Goal: Task Accomplishment & Management: Complete application form

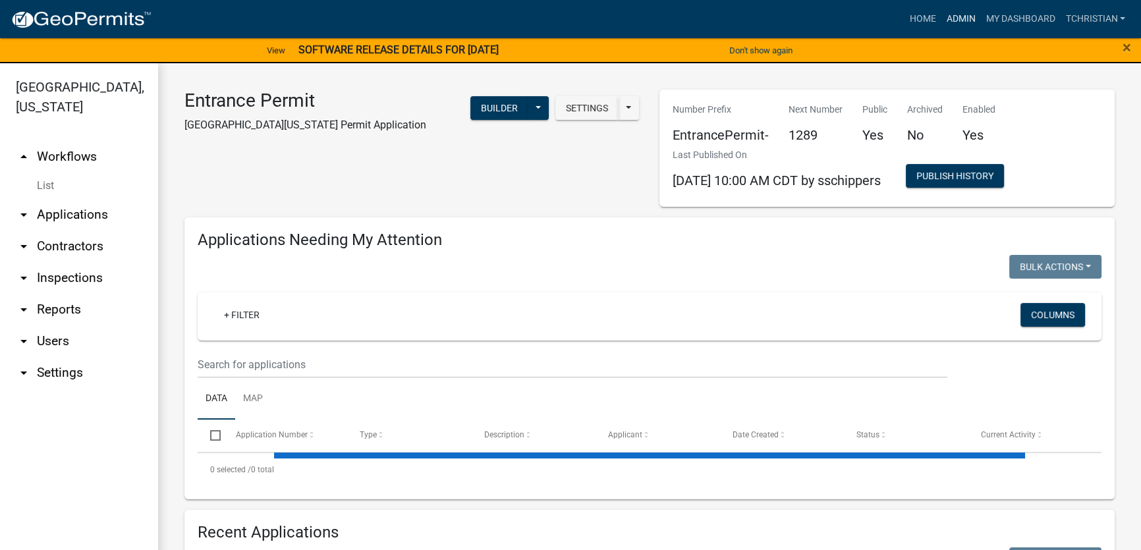
click at [947, 15] on link "Admin" at bounding box center [961, 19] width 40 height 25
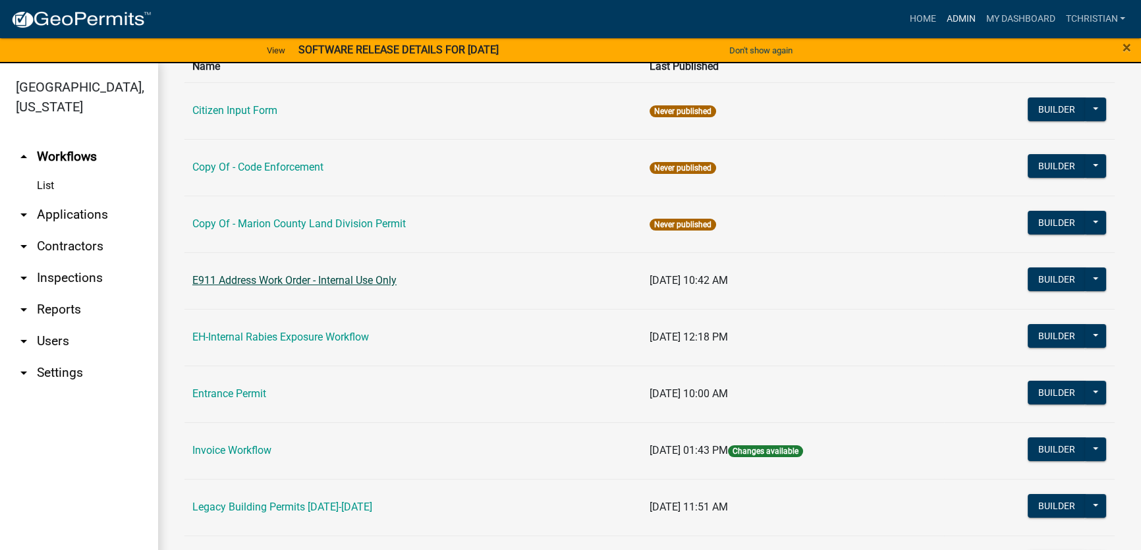
scroll to position [239, 0]
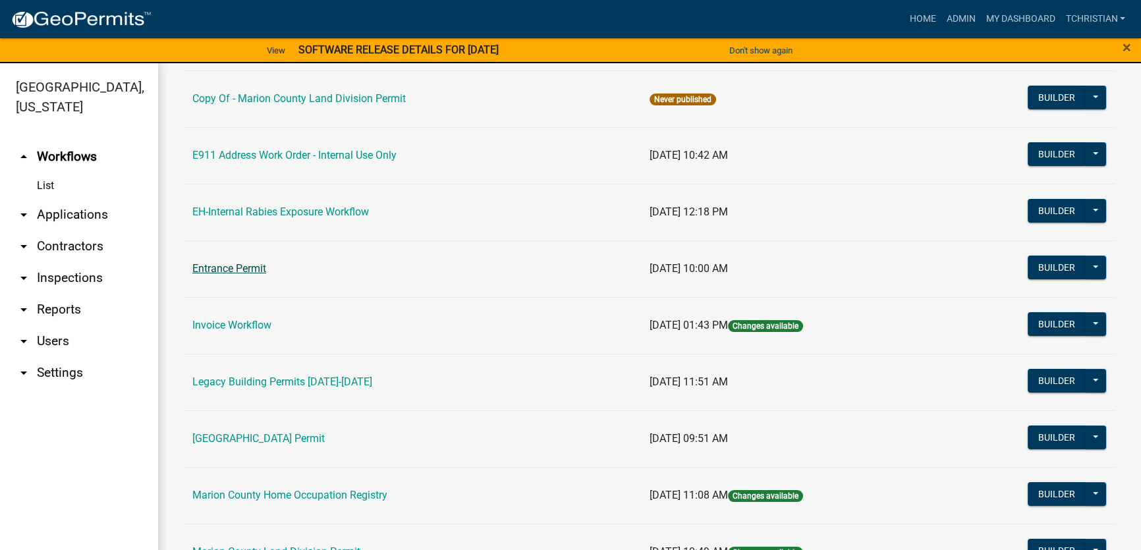
click at [219, 266] on link "Entrance Permit" at bounding box center [229, 268] width 74 height 13
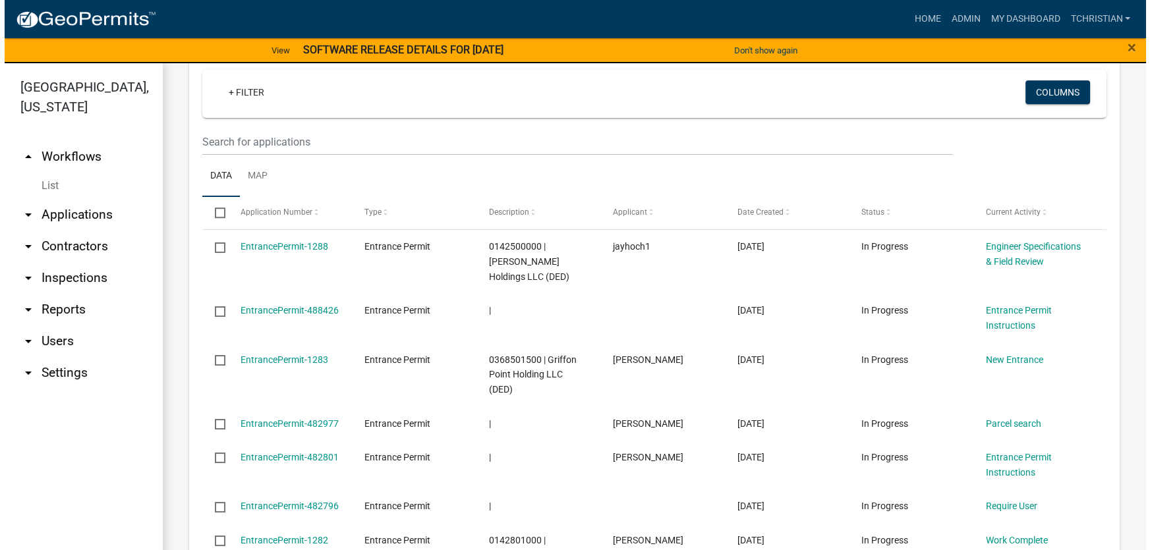
scroll to position [1198, 0]
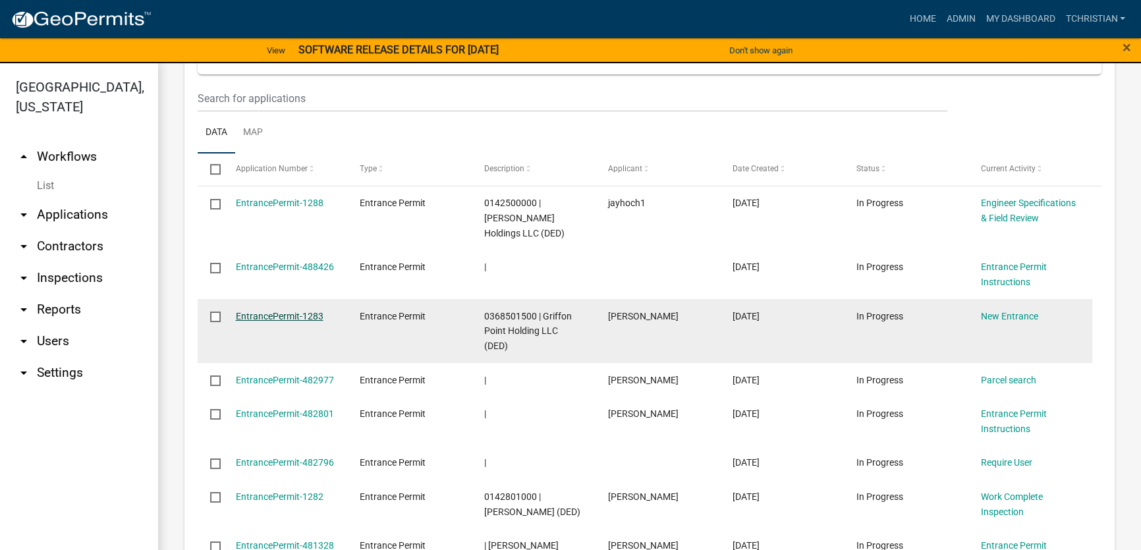
click at [290, 311] on link "EntrancePermit-1283" at bounding box center [280, 316] width 88 height 11
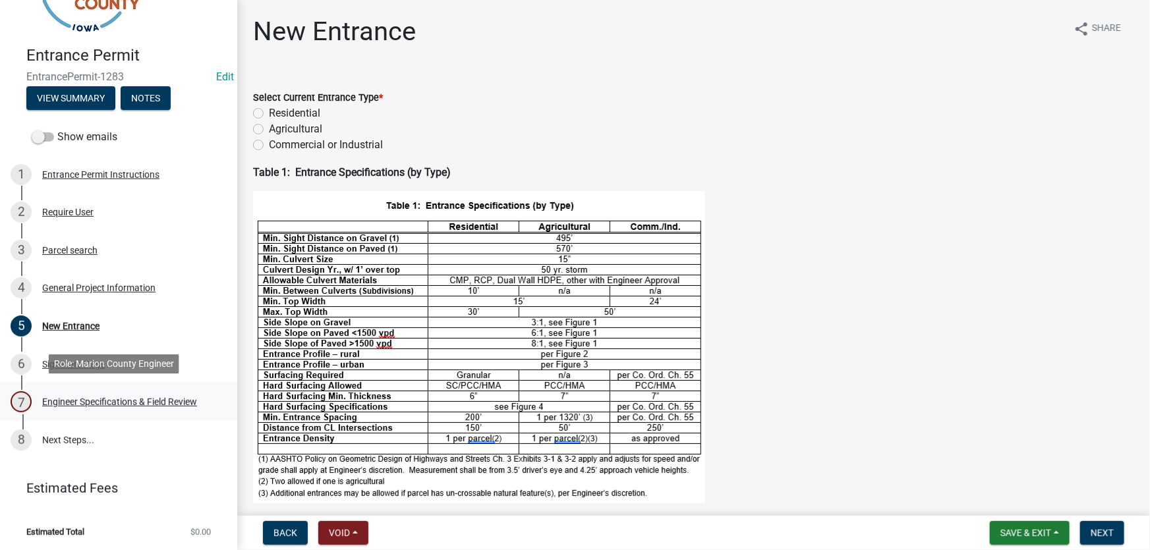
scroll to position [77, 0]
click at [125, 397] on div "Engineer Specifications & Field Review" at bounding box center [119, 400] width 155 height 9
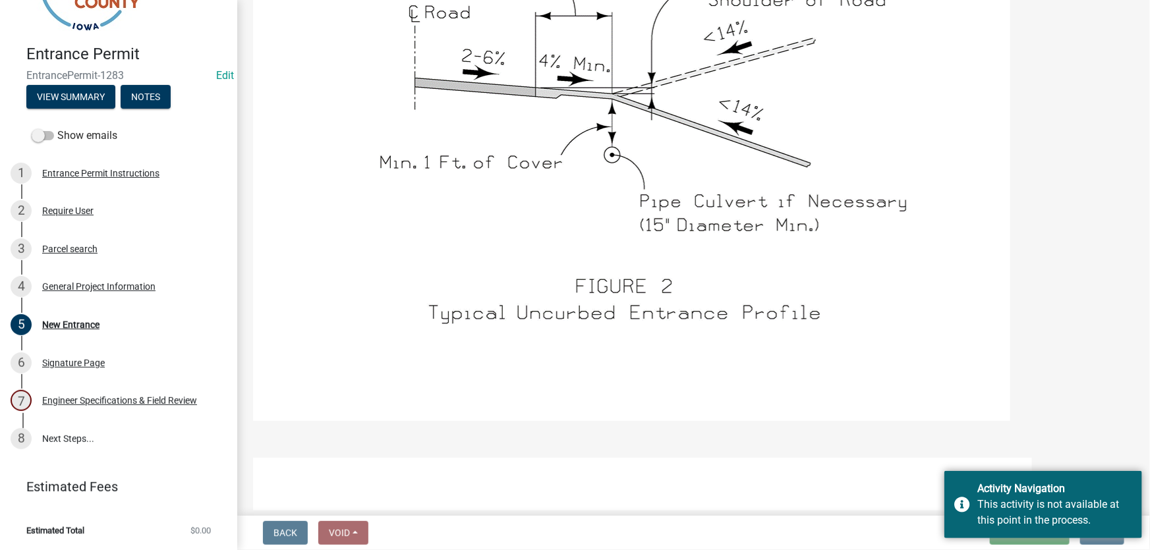
scroll to position [1617, 0]
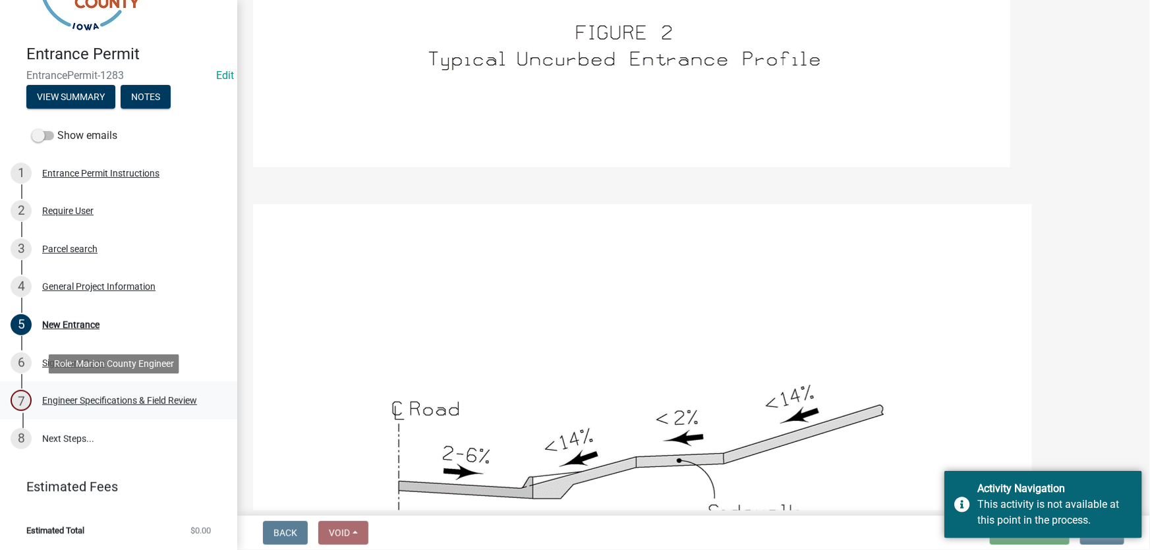
click at [109, 402] on div "Engineer Specifications & Field Review" at bounding box center [119, 400] width 155 height 9
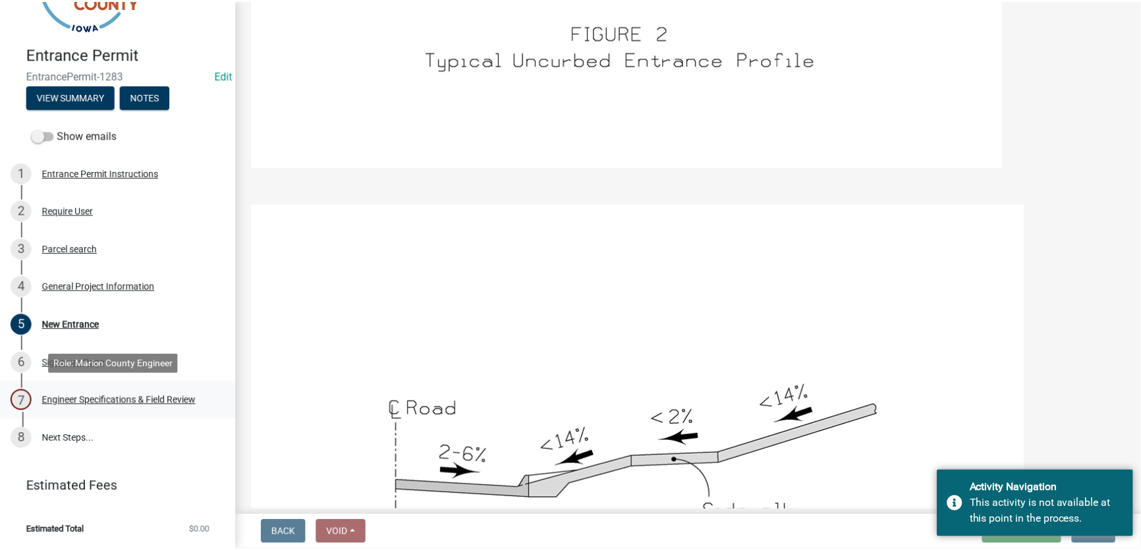
scroll to position [0, 0]
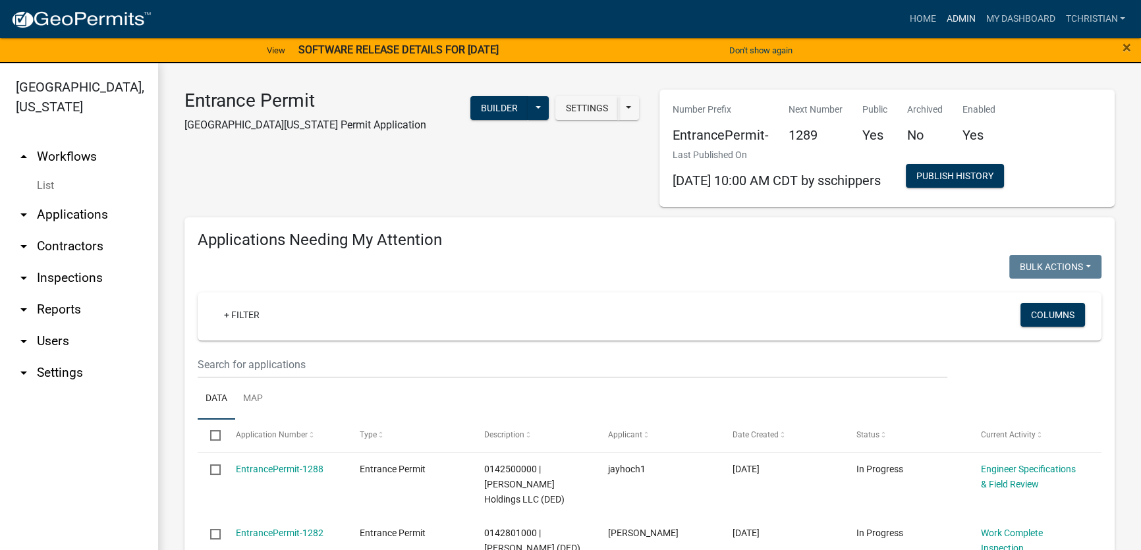
click at [959, 18] on link "Admin" at bounding box center [961, 19] width 40 height 25
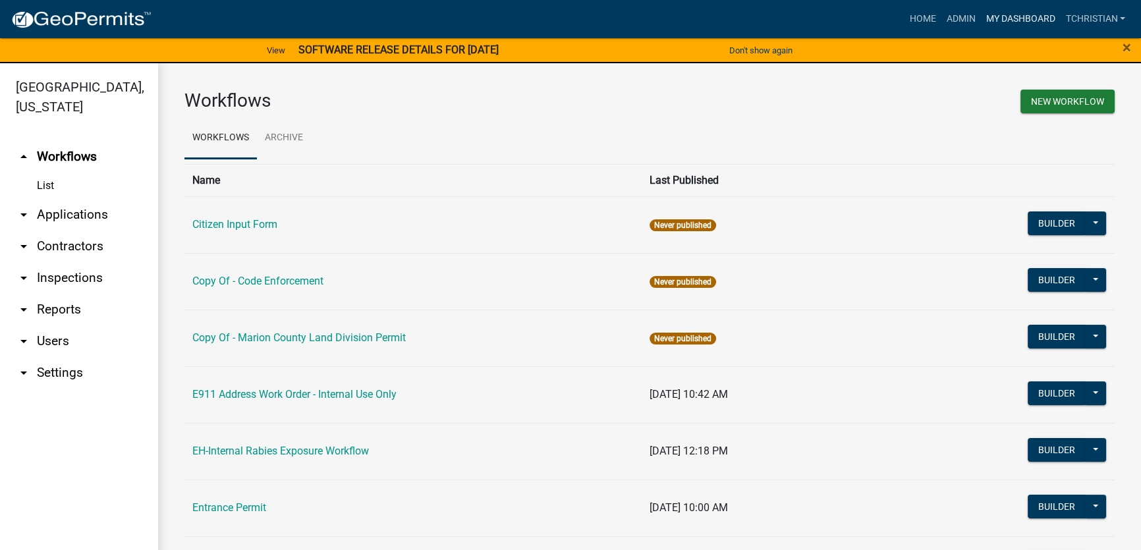
click at [994, 18] on link "My Dashboard" at bounding box center [1020, 19] width 80 height 25
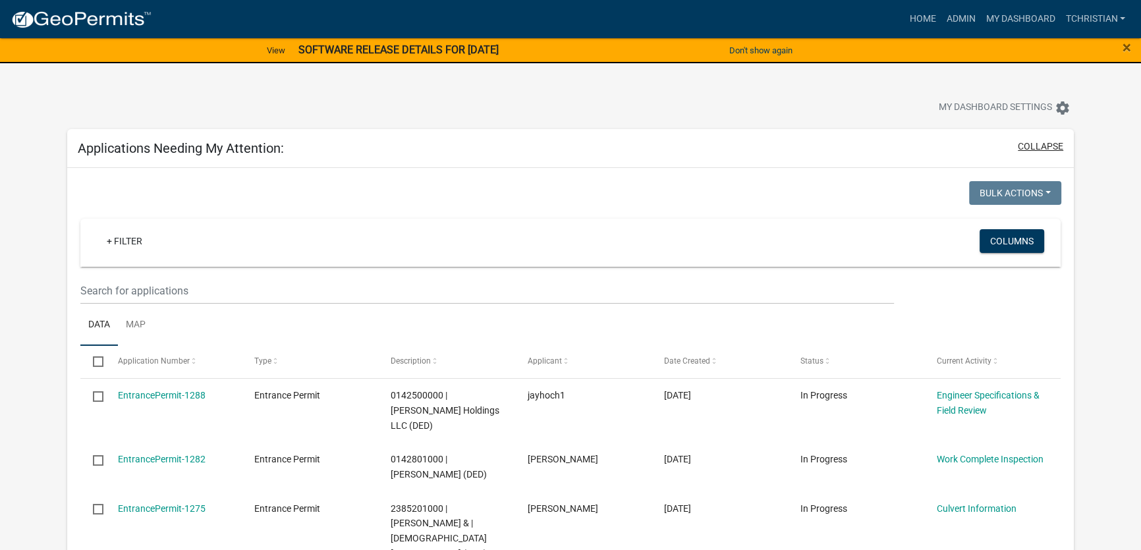
click at [1037, 146] on button "collapse" at bounding box center [1040, 147] width 45 height 14
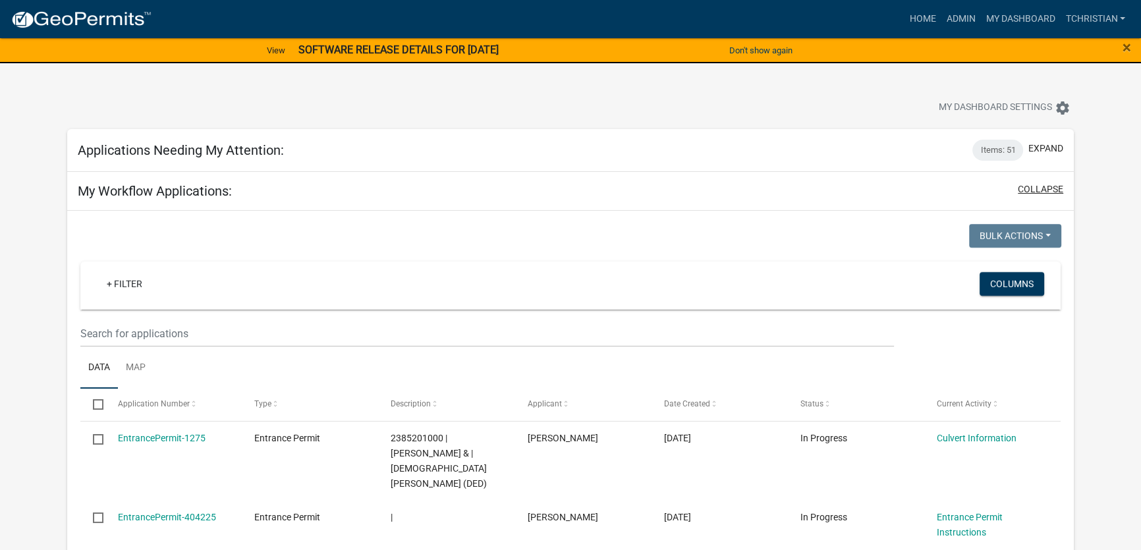
click at [1035, 190] on button "collapse" at bounding box center [1040, 190] width 45 height 14
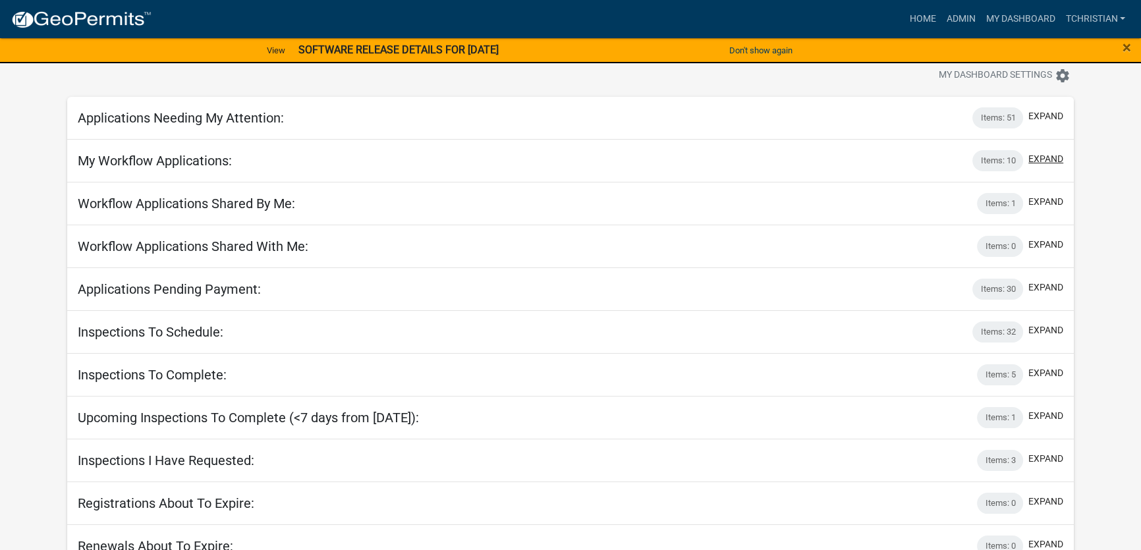
scroll to position [49, 0]
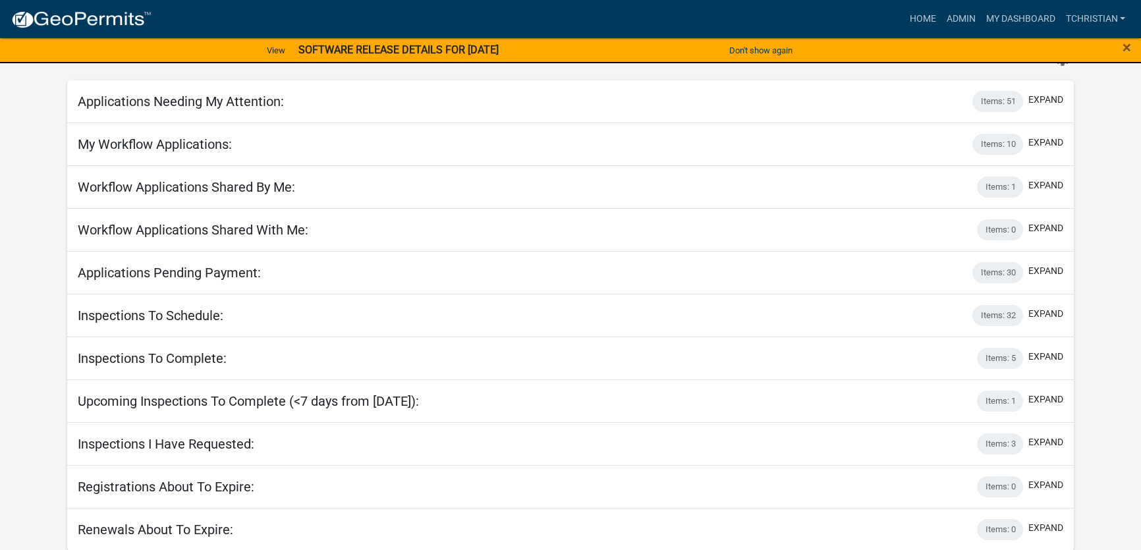
click at [1098, 208] on app-user-applications "more_horiz Home Admin My Dashboard tchristian Admin Account Logout View SOFTWAR…" at bounding box center [570, 252] width 1141 height 599
click at [59, 473] on div "Applications Needing My Attention: Items: 51 expand Bulk Actions Void Expire Lo…" at bounding box center [570, 315] width 1027 height 471
click at [171, 527] on h5 "Renewals About To Expire:" at bounding box center [156, 530] width 156 height 16
click at [949, 18] on link "Admin" at bounding box center [961, 19] width 40 height 25
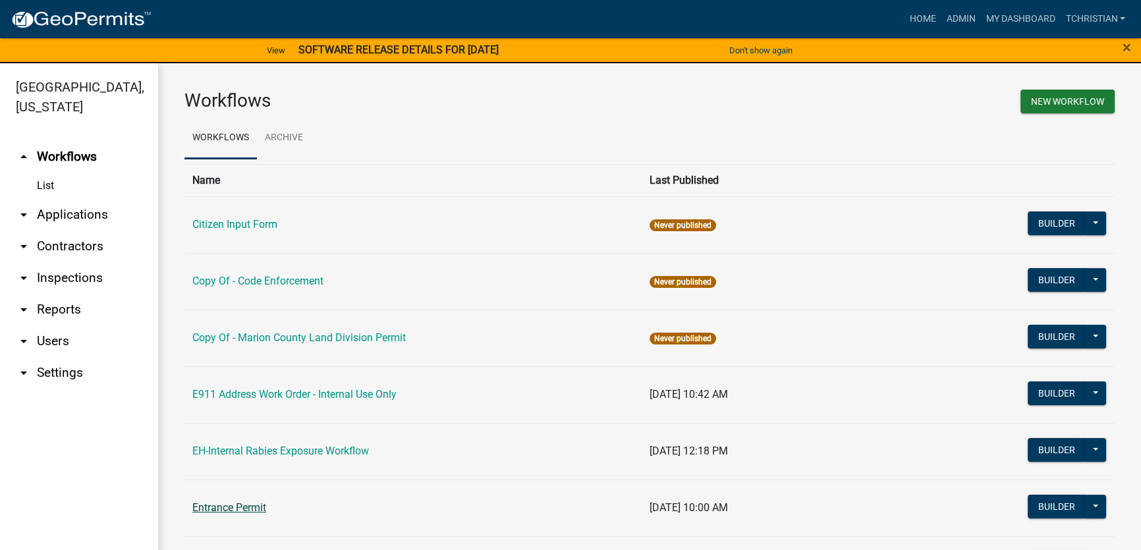
click at [215, 511] on link "Entrance Permit" at bounding box center [229, 507] width 74 height 13
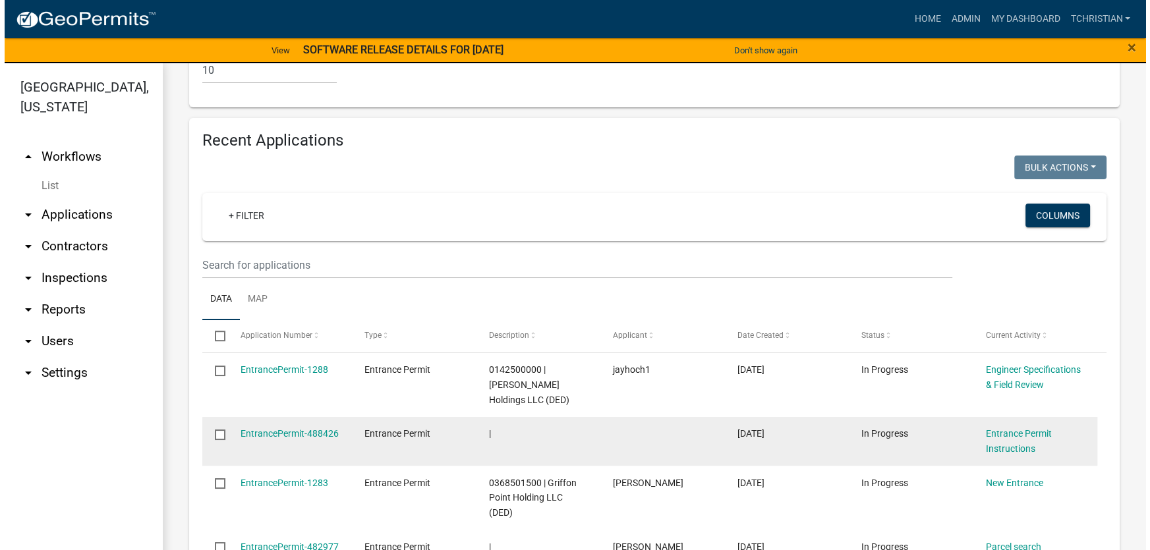
scroll to position [1346, 0]
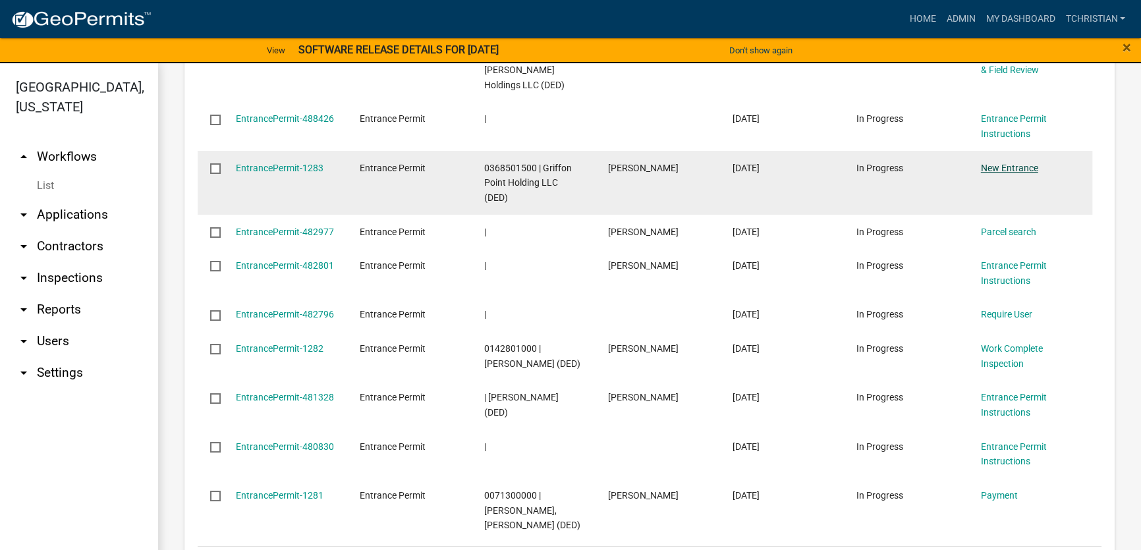
click at [1028, 163] on link "New Entrance" at bounding box center [1009, 168] width 57 height 11
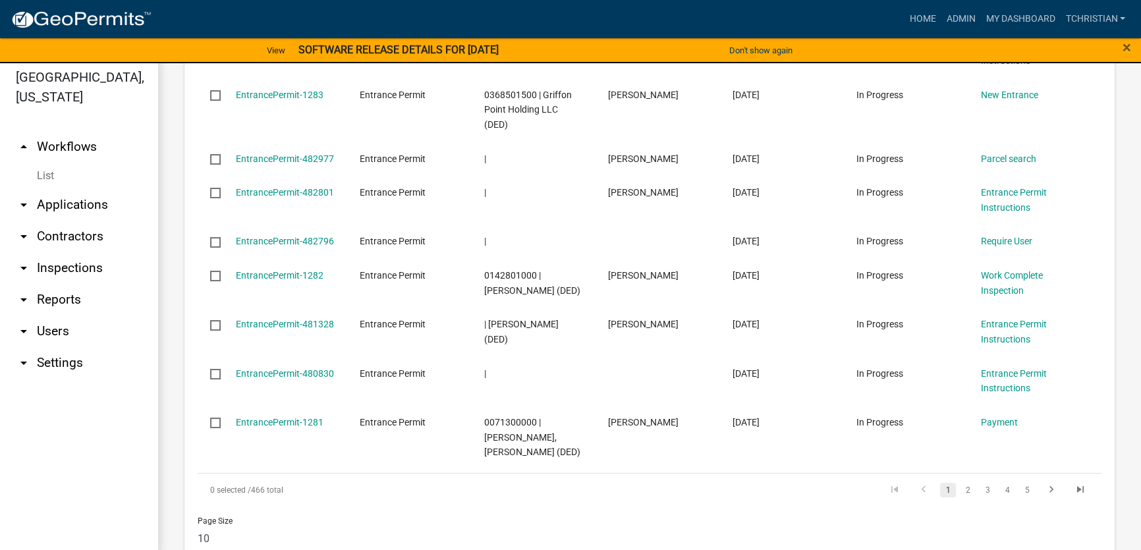
scroll to position [15, 0]
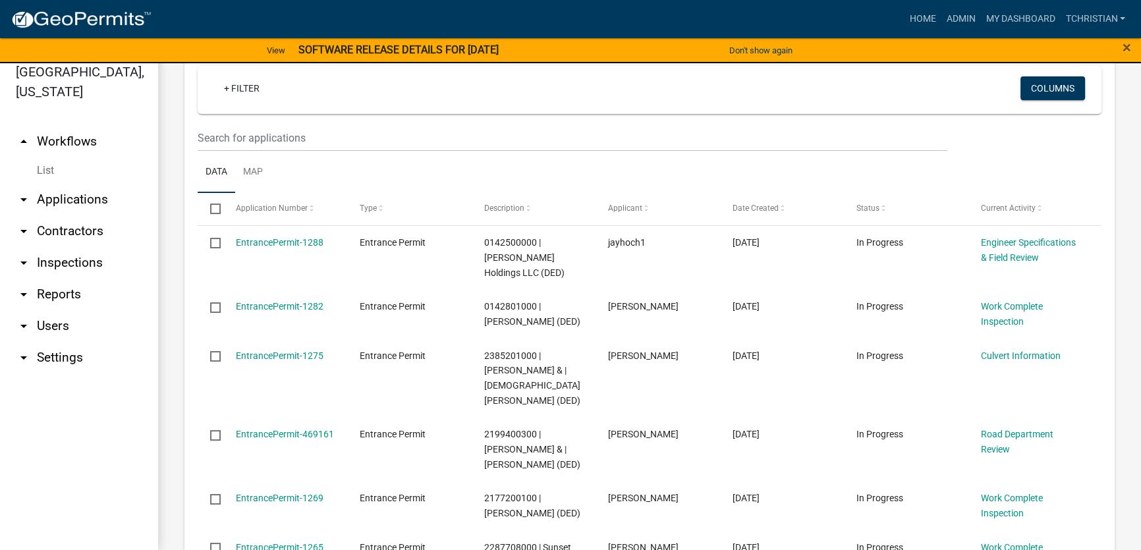
scroll to position [0, 0]
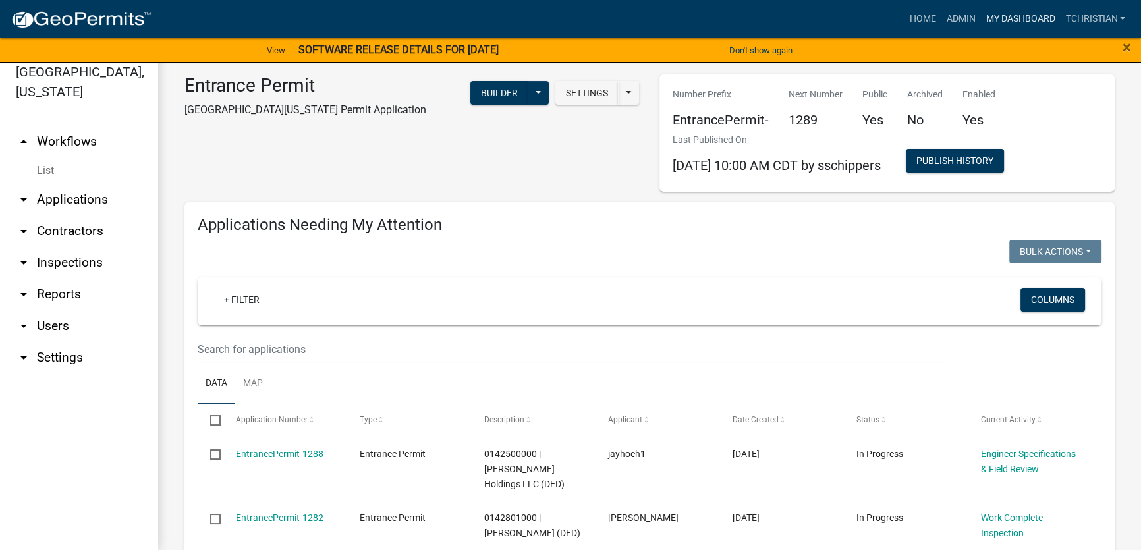
click at [1011, 18] on link "My Dashboard" at bounding box center [1020, 19] width 80 height 25
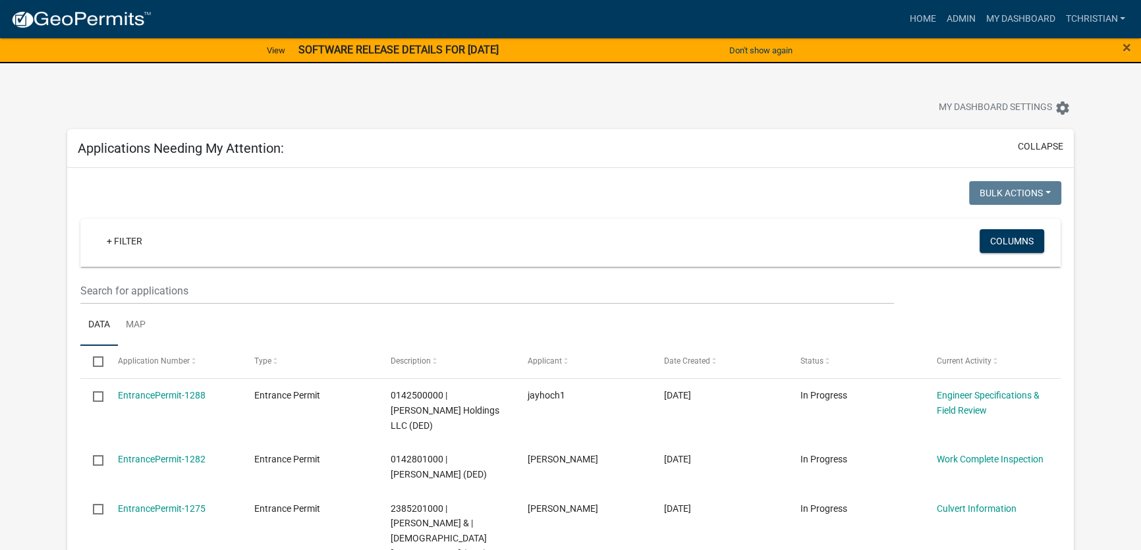
click at [1042, 146] on button "collapse" at bounding box center [1040, 147] width 45 height 14
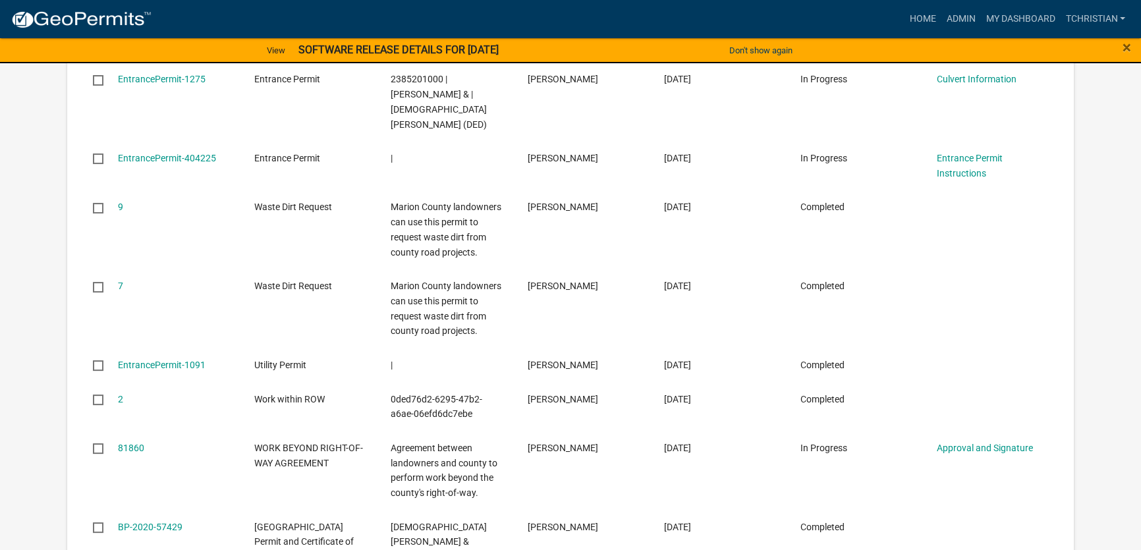
scroll to position [59, 0]
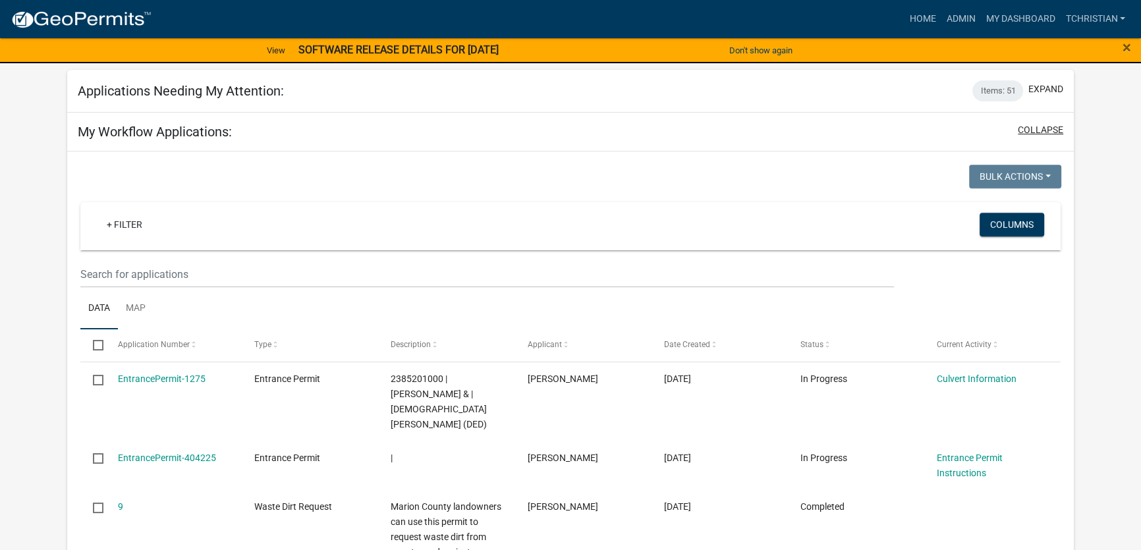
click at [1048, 131] on button "collapse" at bounding box center [1040, 130] width 45 height 14
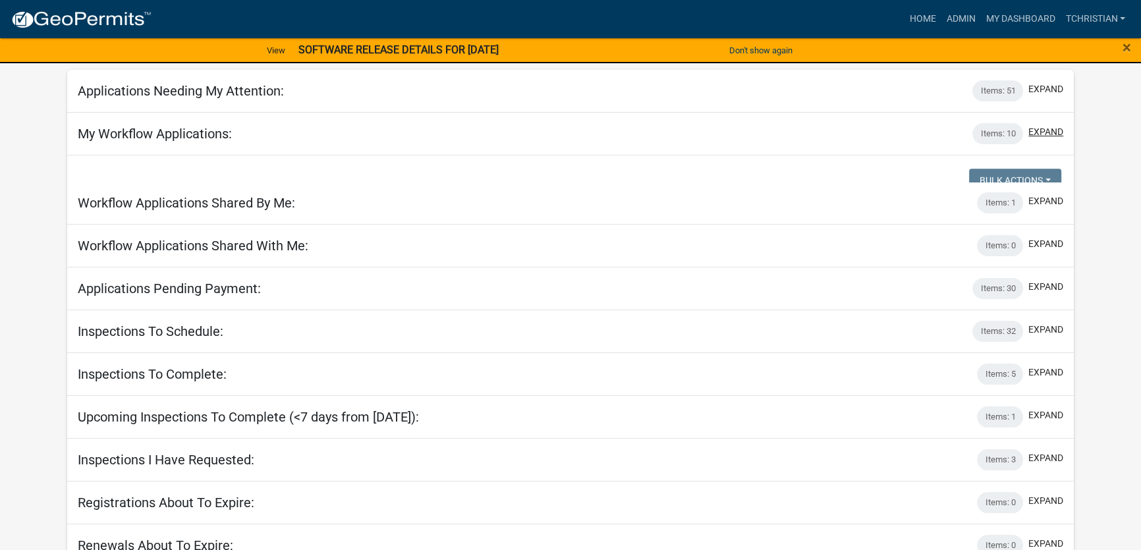
scroll to position [49, 0]
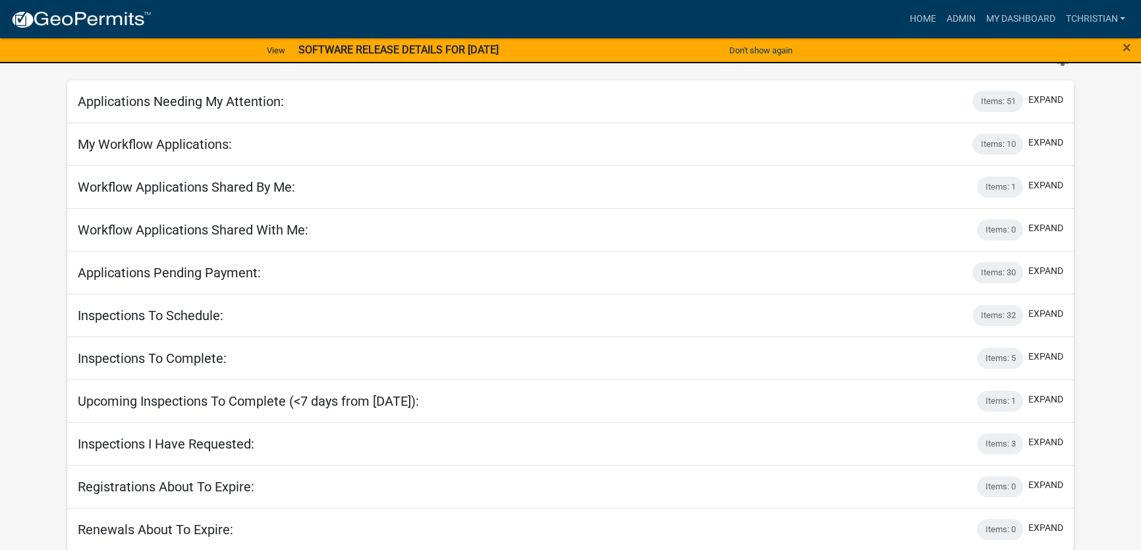
click at [1137, 231] on app-user-applications "more_horiz Home Admin My Dashboard tchristian Admin Account Logout View SOFTWAR…" at bounding box center [570, 252] width 1141 height 599
click at [1124, 216] on app-user-applications "more_horiz Home Admin My Dashboard tchristian Admin Account Logout View SOFTWAR…" at bounding box center [570, 252] width 1141 height 599
click at [996, 10] on link "My Dashboard" at bounding box center [1020, 19] width 80 height 25
click at [1016, 17] on link "My Dashboard" at bounding box center [1020, 19] width 80 height 25
click at [211, 224] on h5 "Workflow Applications Shared With Me:" at bounding box center [193, 230] width 231 height 16
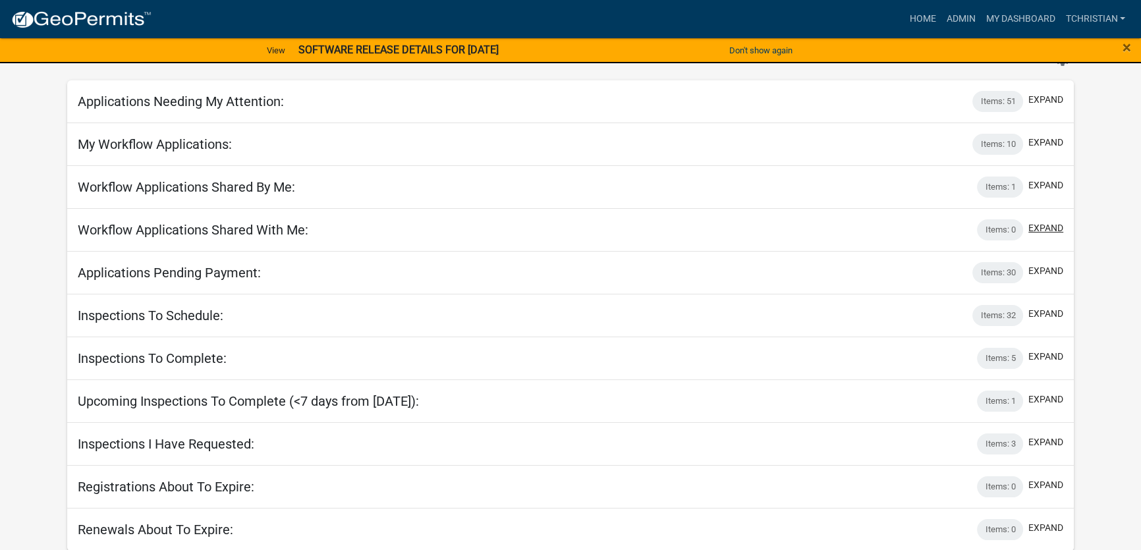
drag, startPoint x: 1052, startPoint y: 228, endPoint x: 1105, endPoint y: 250, distance: 57.6
click at [1105, 250] on app-user-applications "more_horiz Home Admin My Dashboard tchristian Admin Account Logout View SOFTWAR…" at bounding box center [570, 252] width 1141 height 599
click at [1056, 186] on button "expand" at bounding box center [1046, 186] width 35 height 14
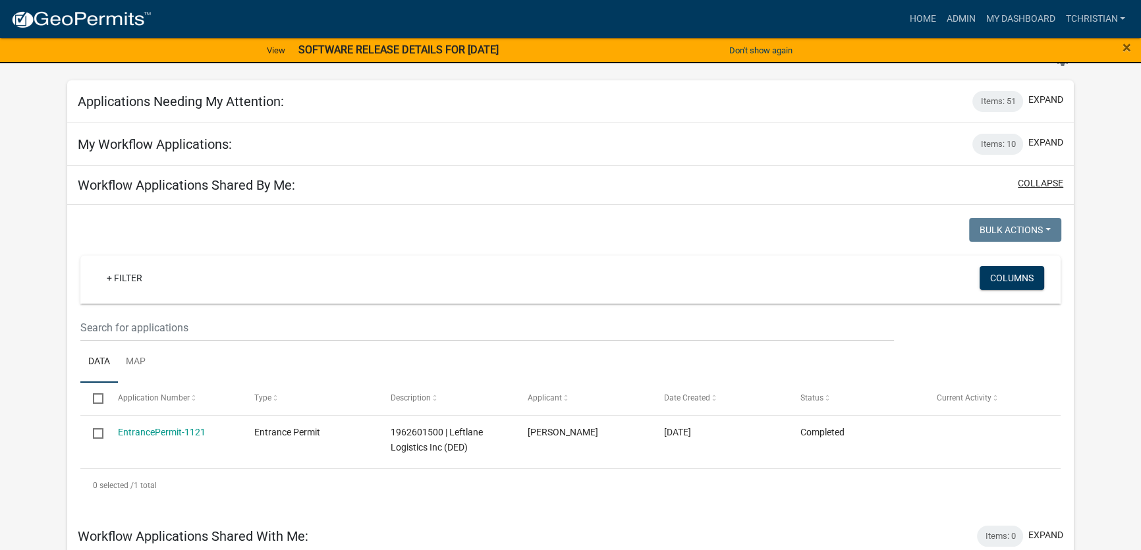
click at [1042, 180] on button "collapse" at bounding box center [1040, 184] width 45 height 14
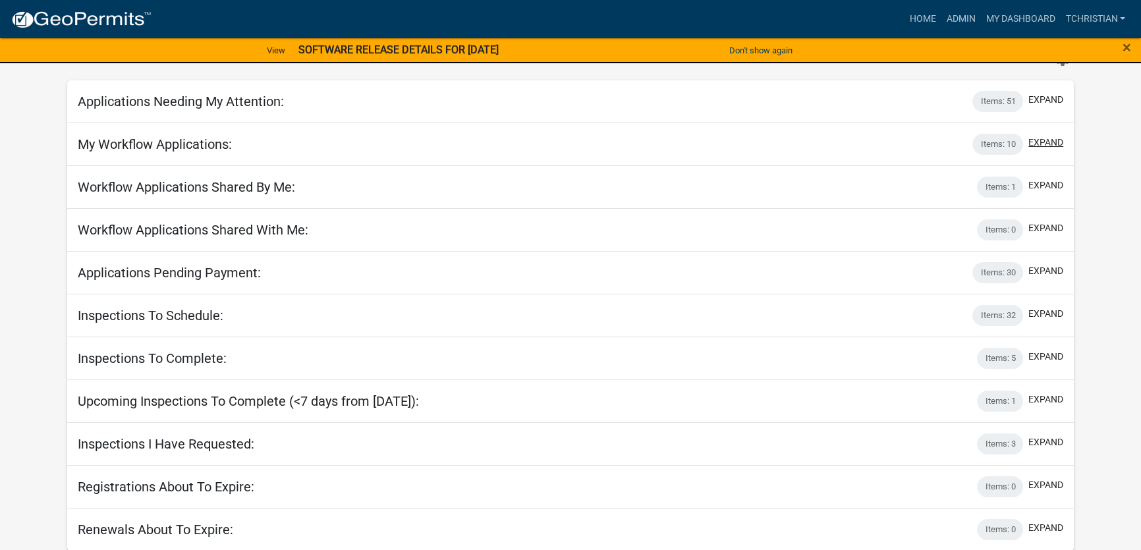
click at [1040, 144] on button "expand" at bounding box center [1046, 143] width 35 height 14
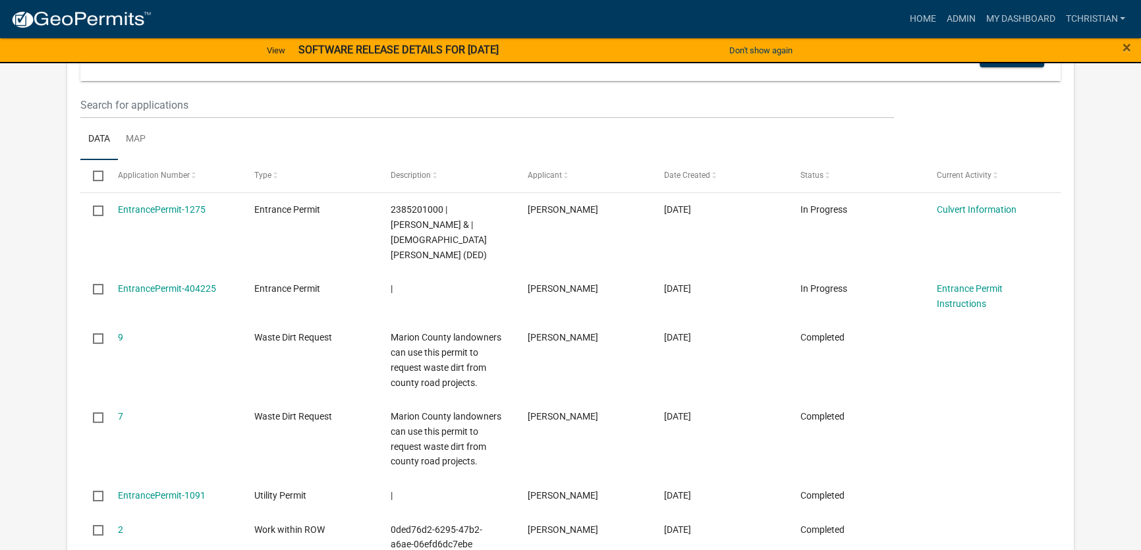
scroll to position [0, 0]
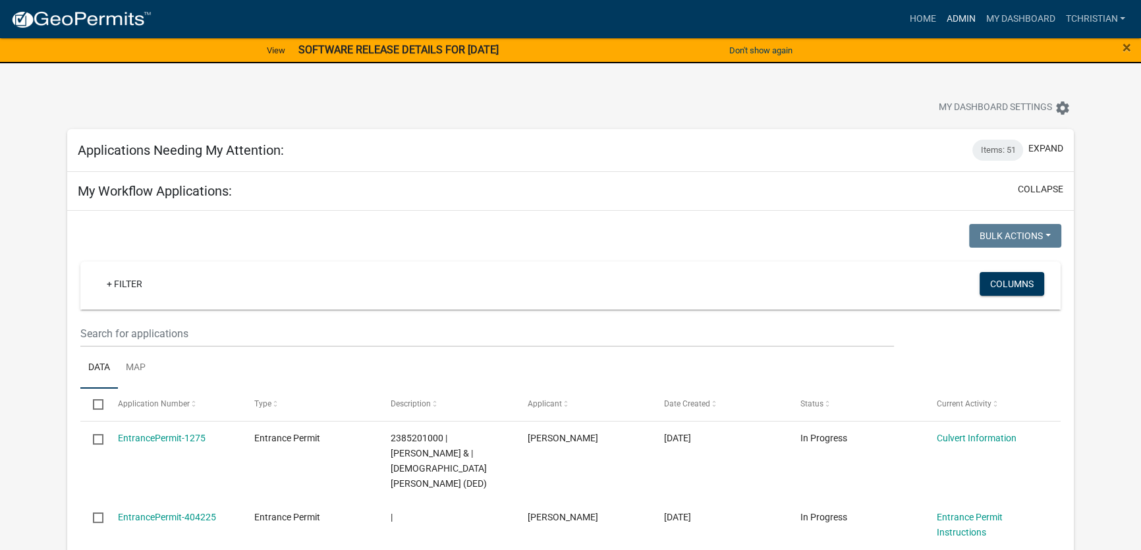
click at [959, 19] on link "Admin" at bounding box center [961, 19] width 40 height 25
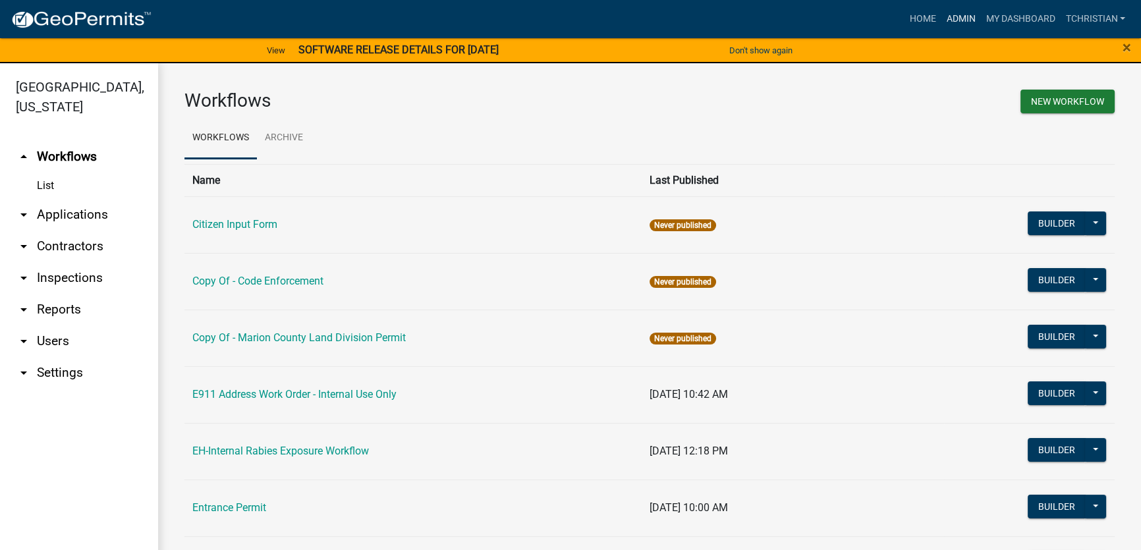
click at [942, 17] on link "Admin" at bounding box center [961, 19] width 40 height 25
click at [955, 20] on link "Admin" at bounding box center [961, 19] width 40 height 25
click at [243, 503] on link "Entrance Permit" at bounding box center [229, 507] width 74 height 13
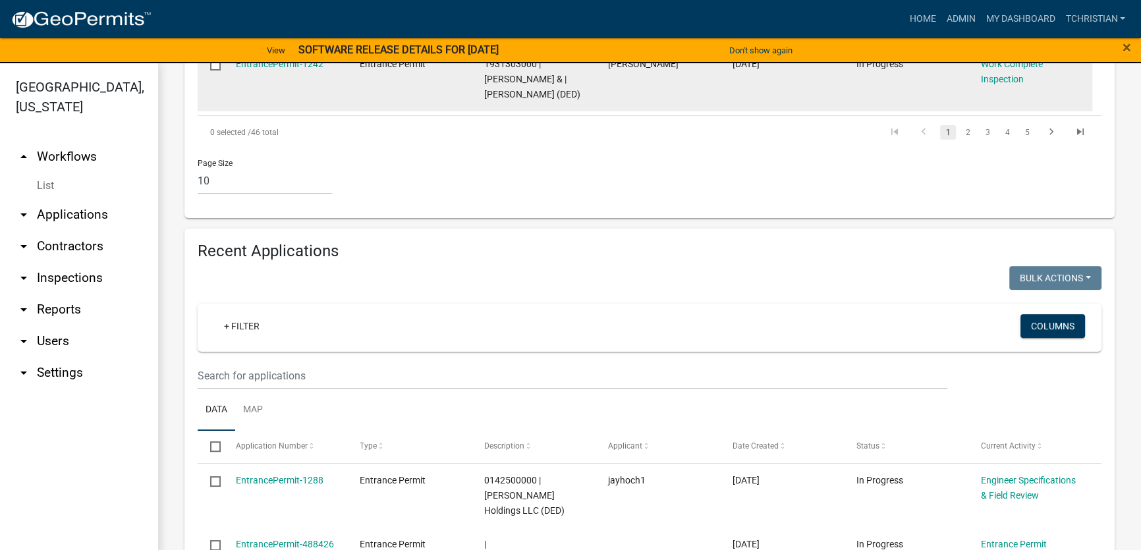
scroll to position [1018, 0]
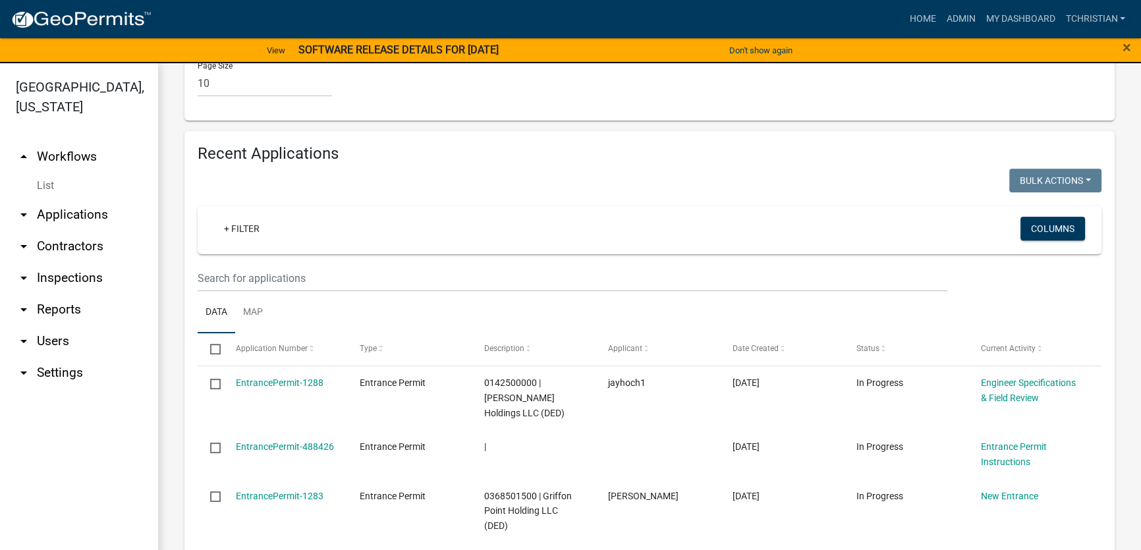
click at [582, 311] on ul "Data Map" at bounding box center [650, 313] width 904 height 42
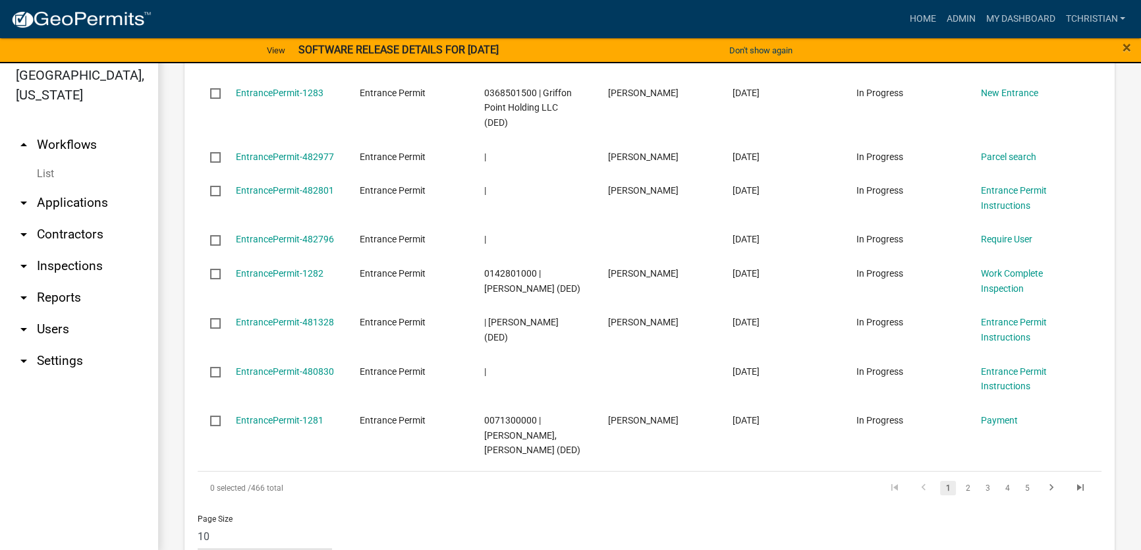
scroll to position [15, 0]
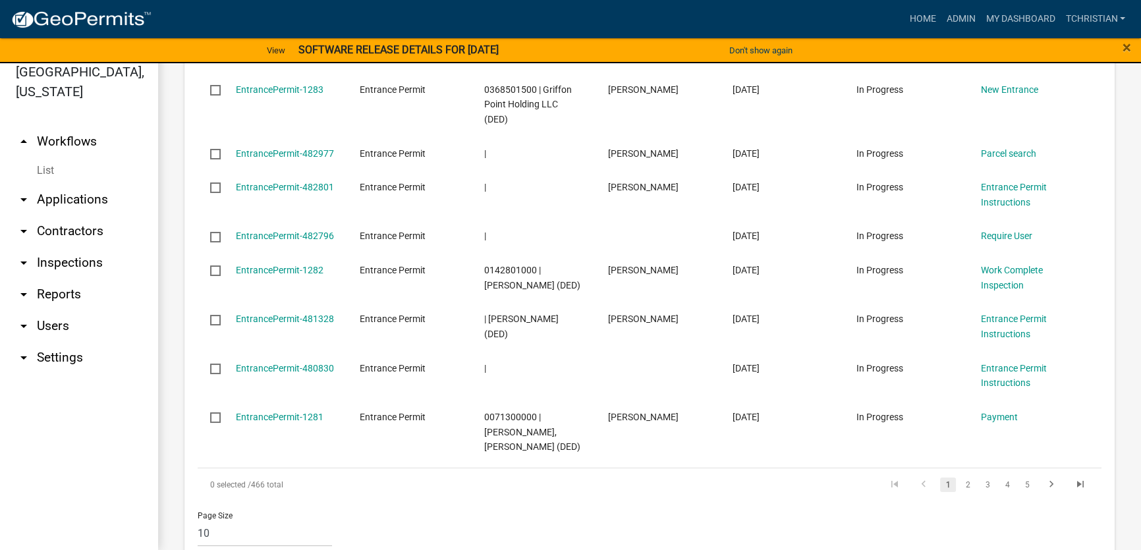
click at [1114, 388] on div "Recent Applications Bulk Actions Void Expire Lock Withdraw + Filter Columns Dat…" at bounding box center [650, 148] width 950 height 846
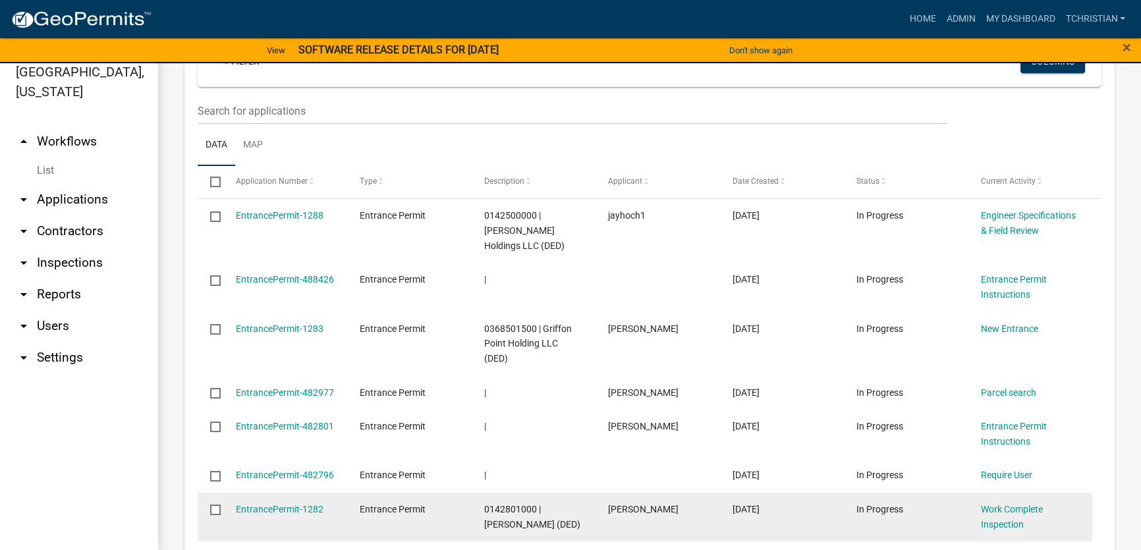
scroll to position [1409, 0]
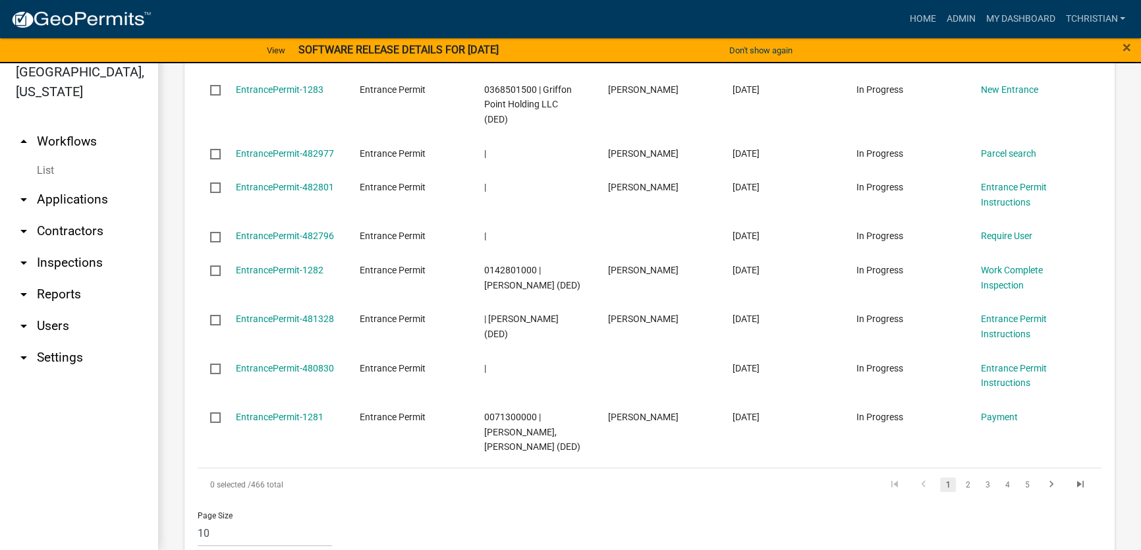
drag, startPoint x: 1114, startPoint y: 316, endPoint x: 1138, endPoint y: 371, distance: 60.5
click at [1114, 316] on div "Recent Applications Bulk Actions Void Expire Lock Withdraw + Filter Columns Dat…" at bounding box center [650, 148] width 950 height 846
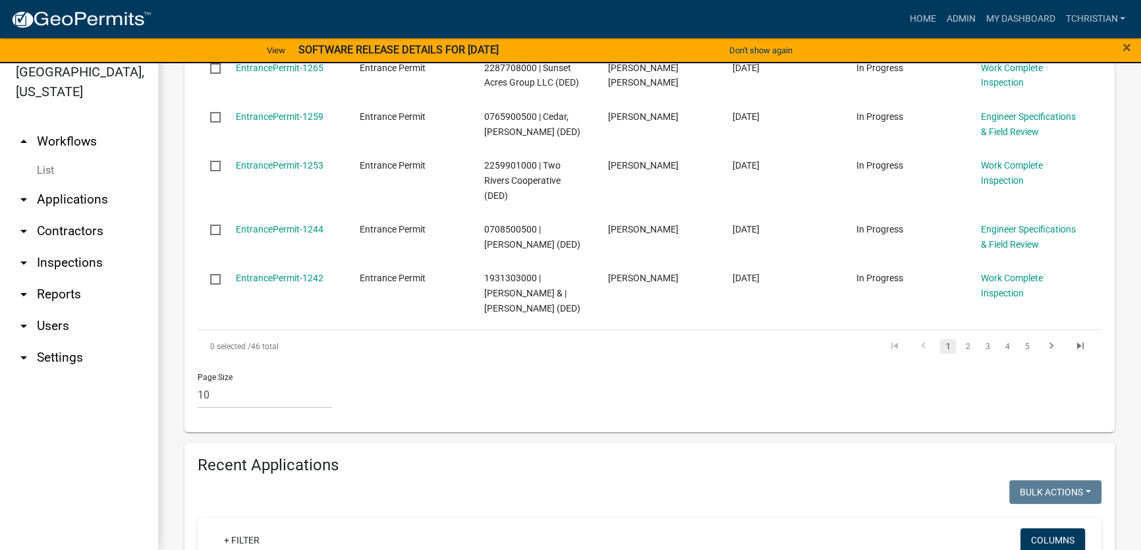
scroll to position [331, 0]
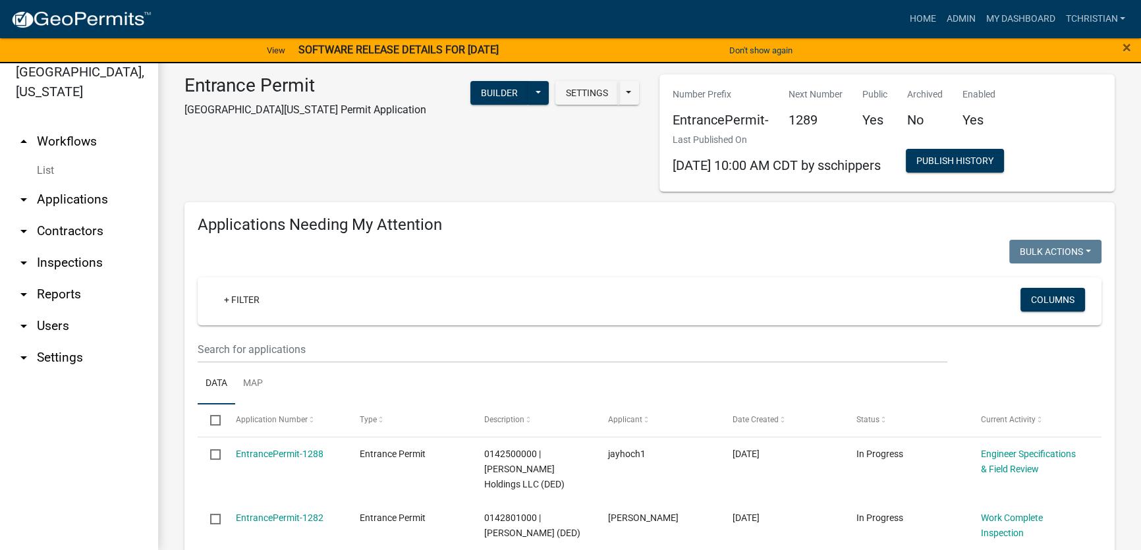
scroll to position [0, 0]
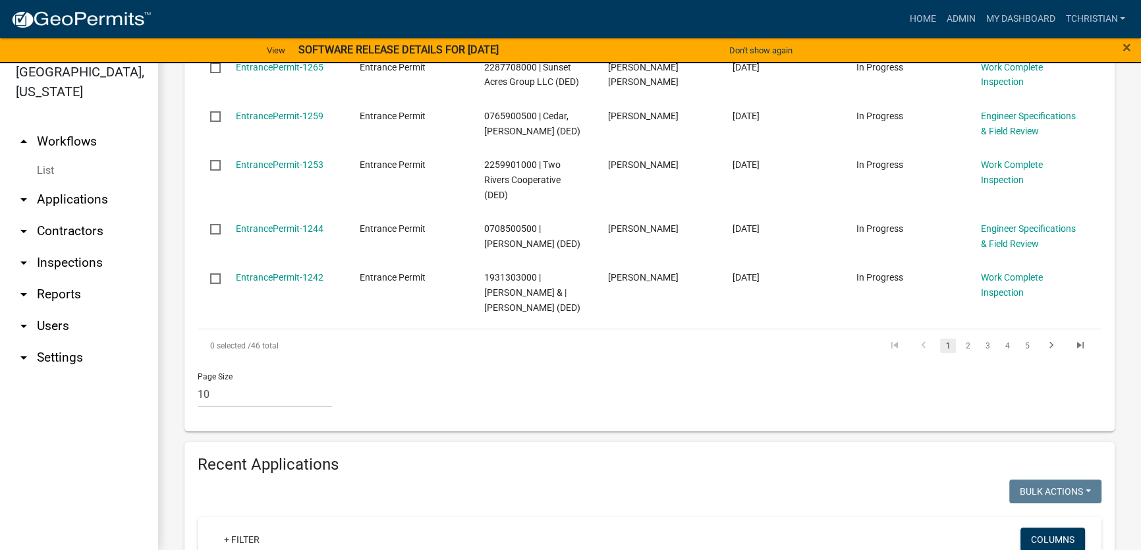
scroll to position [778, 0]
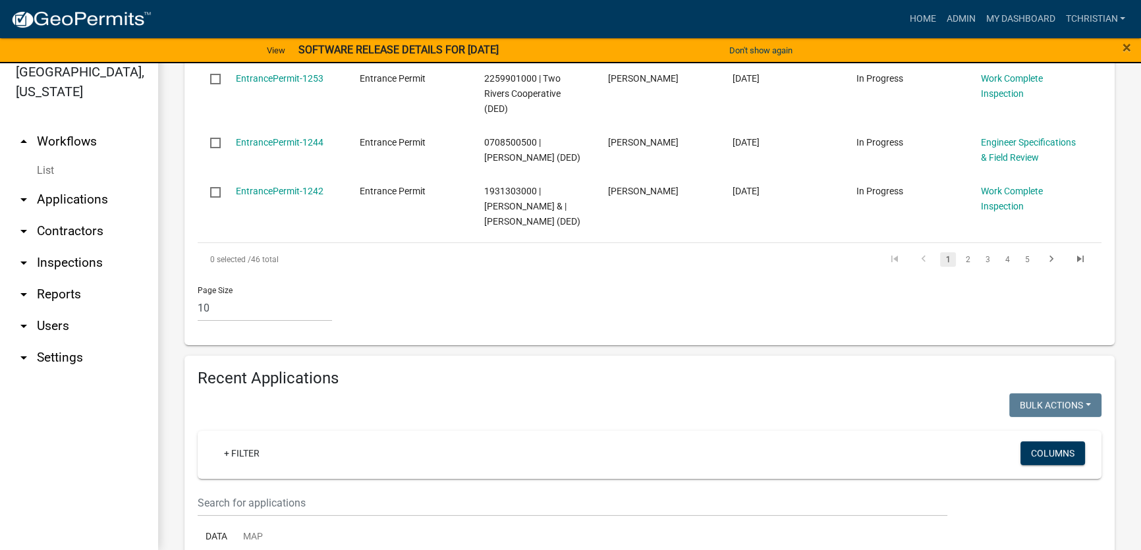
click at [1120, 316] on div "Entrance Permit [GEOGRAPHIC_DATA] [US_STATE] Driveway Permit Application Settin…" at bounding box center [649, 249] width 983 height 1958
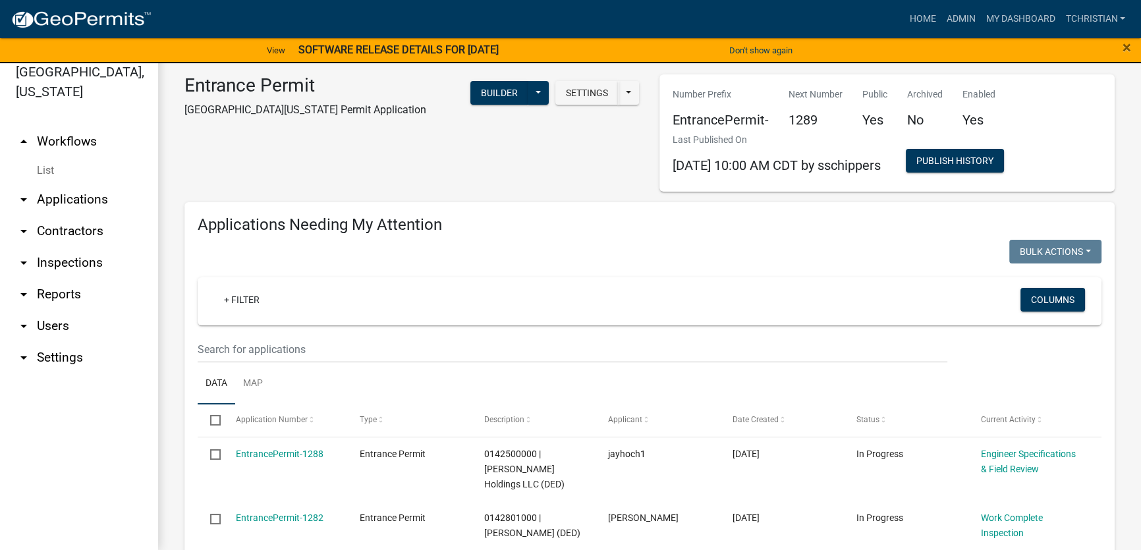
scroll to position [0, 0]
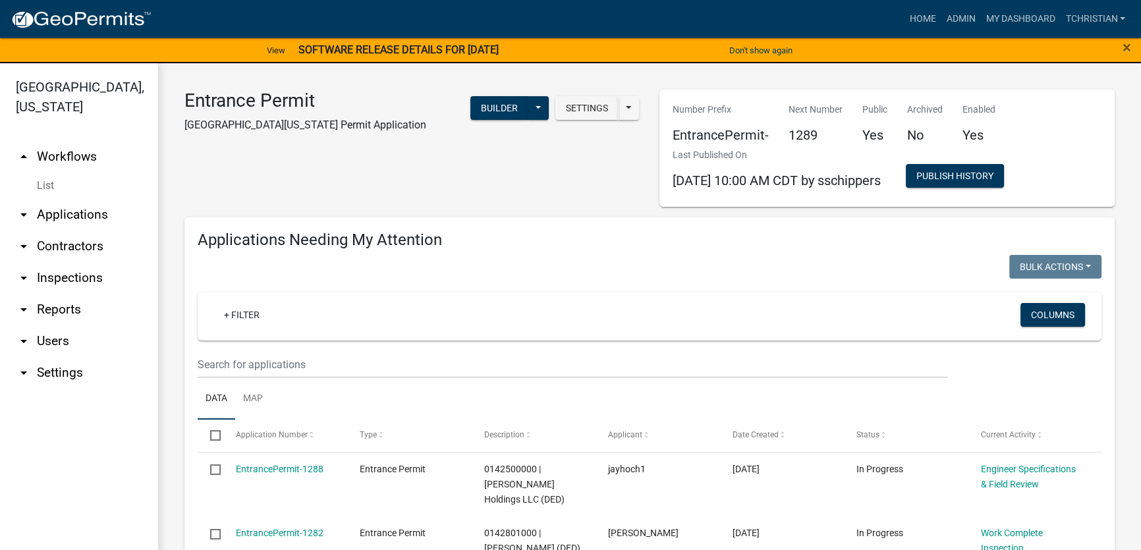
click at [428, 200] on div "Entrance Permit [GEOGRAPHIC_DATA] [US_STATE][GEOGRAPHIC_DATA] Permit Applicatio…" at bounding box center [412, 148] width 475 height 117
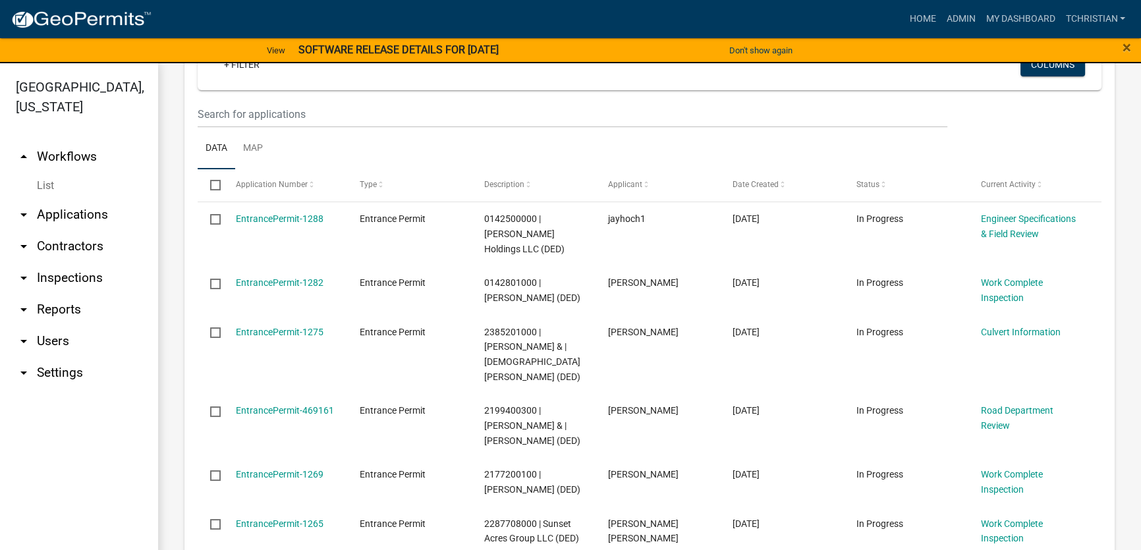
scroll to position [299, 0]
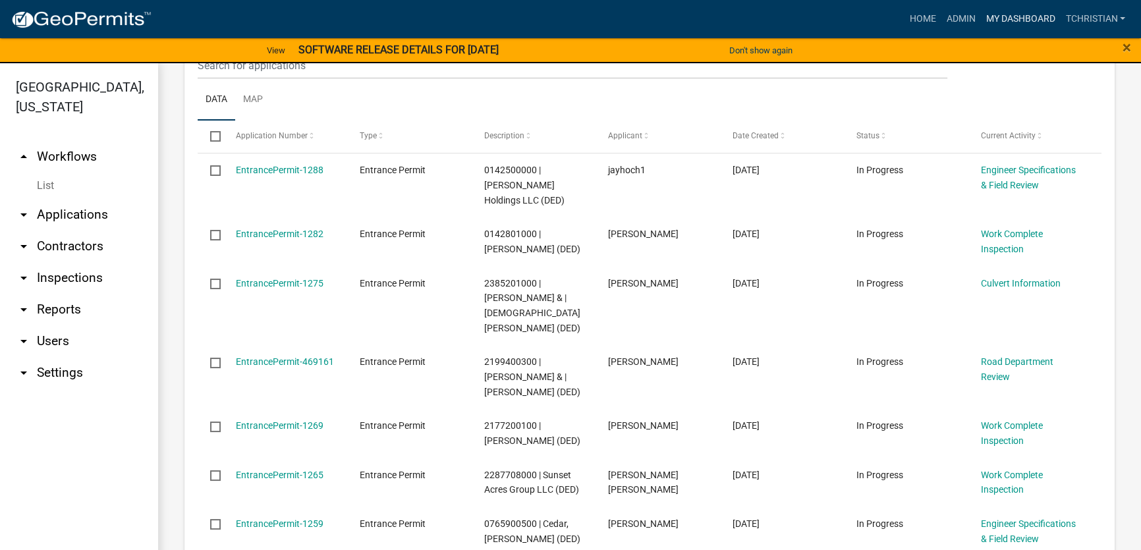
click at [1007, 17] on link "My Dashboard" at bounding box center [1020, 19] width 80 height 25
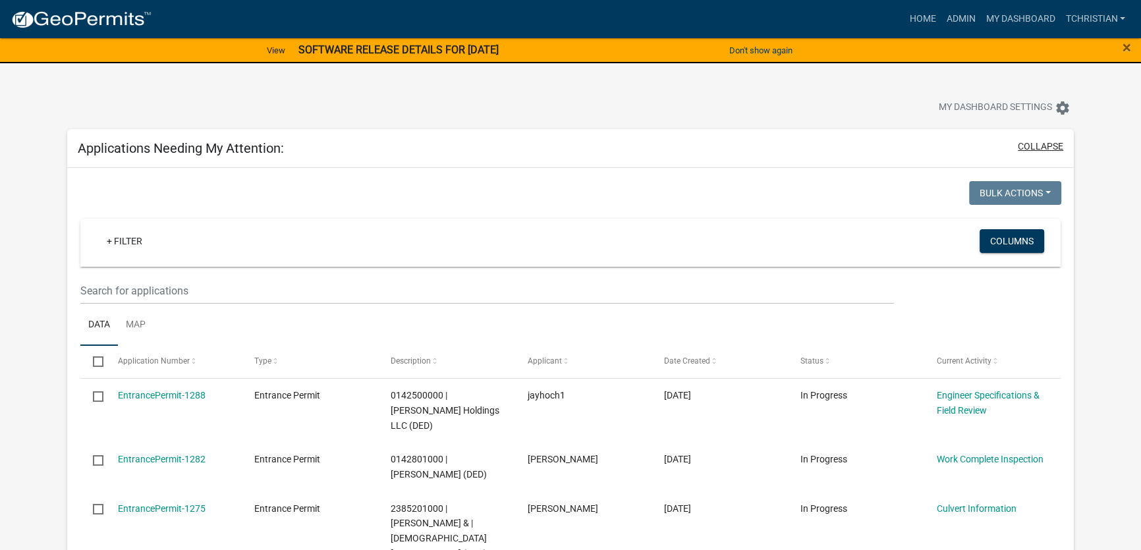
click at [1050, 144] on button "collapse" at bounding box center [1040, 147] width 45 height 14
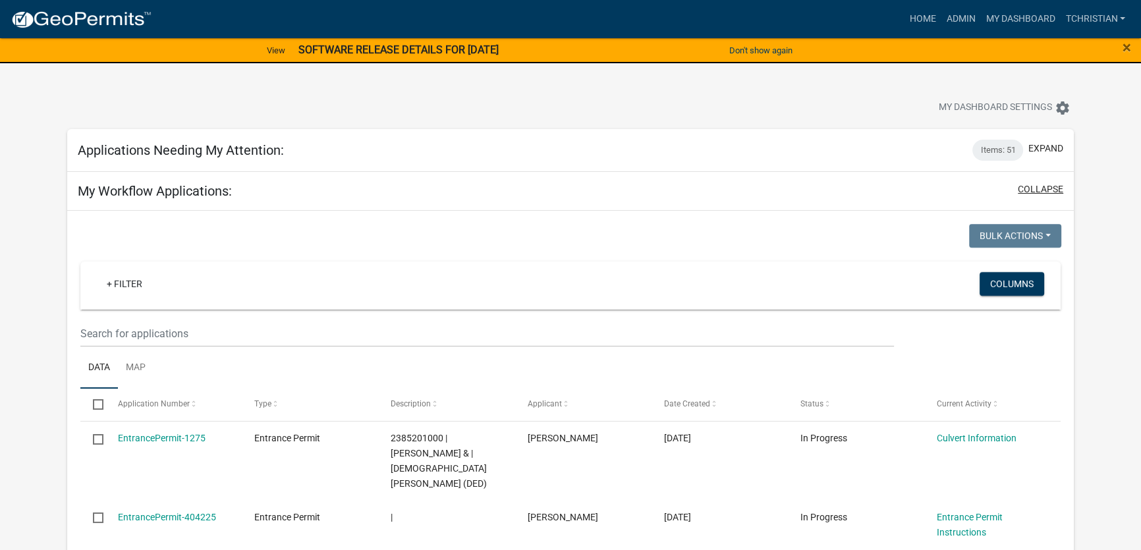
click at [1051, 191] on button "collapse" at bounding box center [1040, 190] width 45 height 14
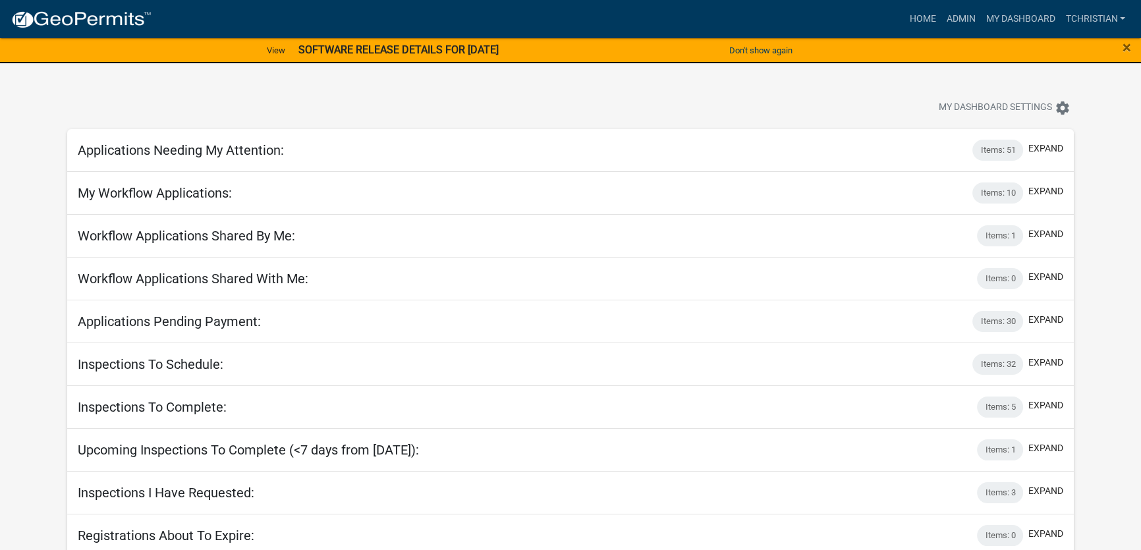
click at [1099, 316] on app-user-applications "more_horiz Home Admin My Dashboard tchristian Admin Account Logout View SOFTWAR…" at bounding box center [570, 300] width 1141 height 599
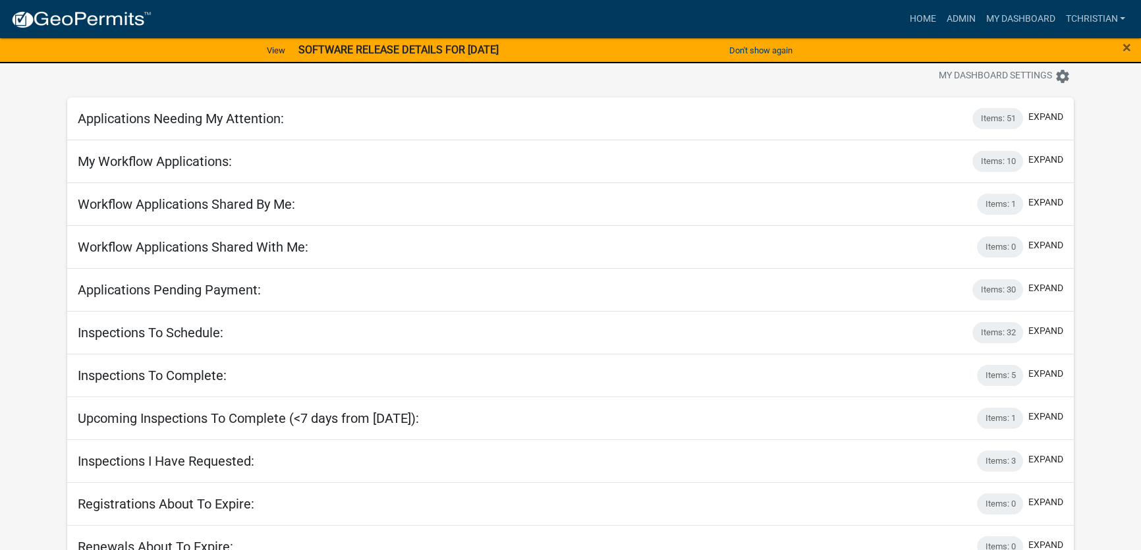
scroll to position [49, 0]
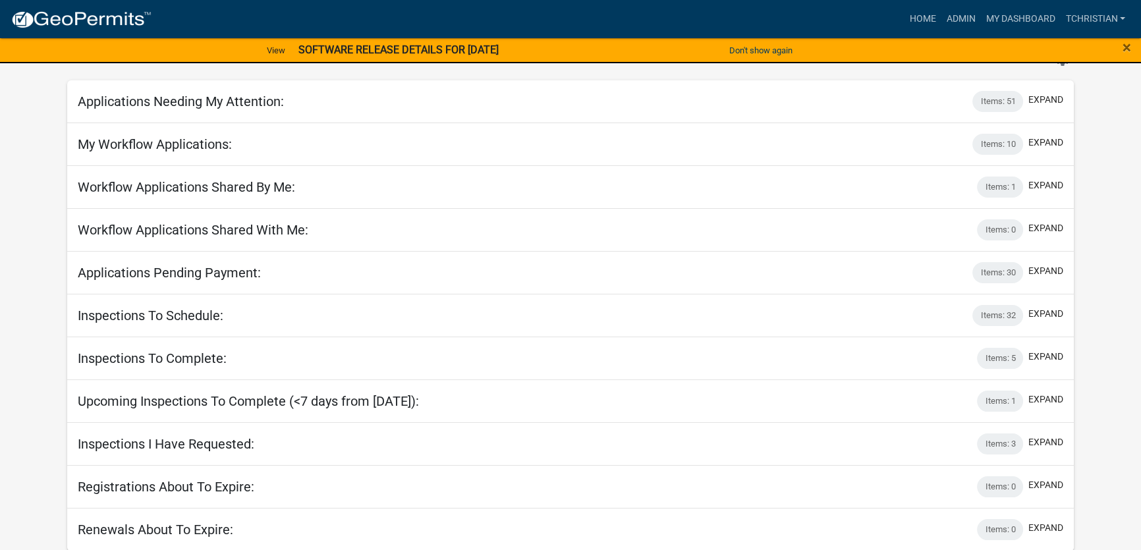
click at [1115, 197] on app-user-applications "more_horiz Home Admin My Dashboard tchristian Admin Account Logout View SOFTWAR…" at bounding box center [570, 252] width 1141 height 599
click at [1053, 184] on button "expand" at bounding box center [1046, 186] width 35 height 14
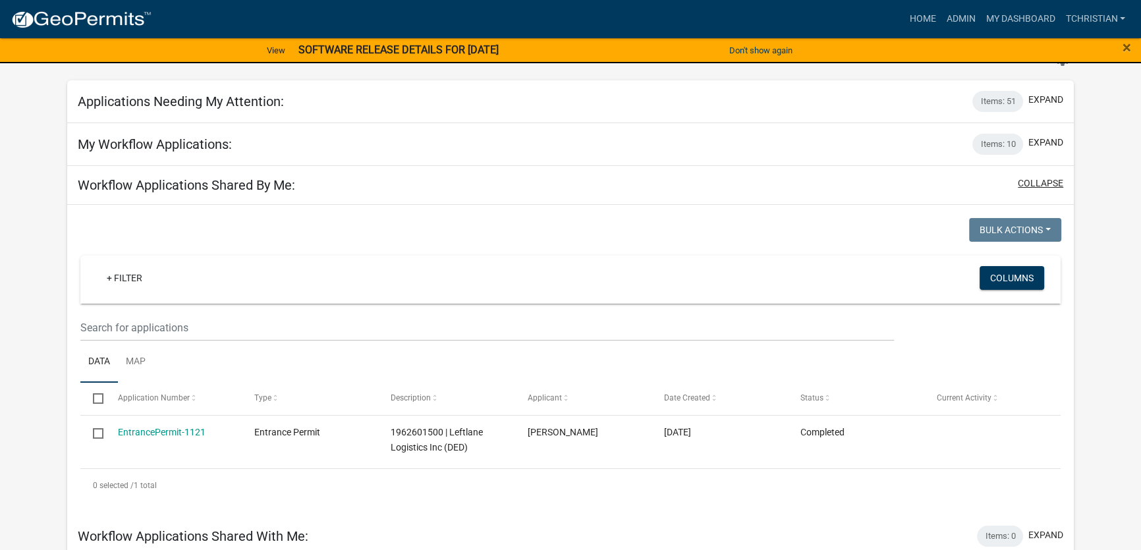
click at [1053, 184] on button "collapse" at bounding box center [1040, 184] width 45 height 14
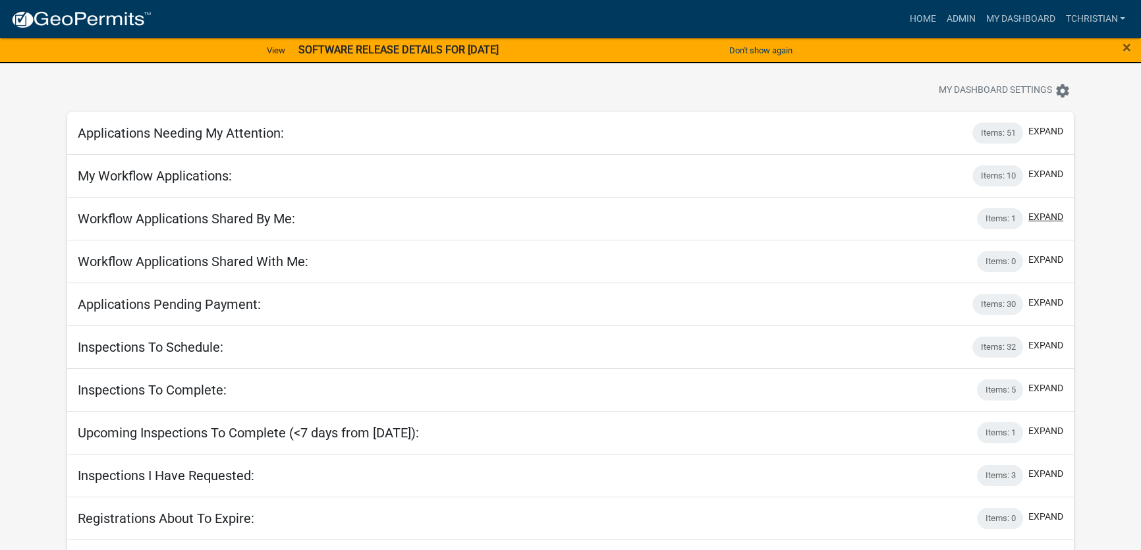
scroll to position [0, 0]
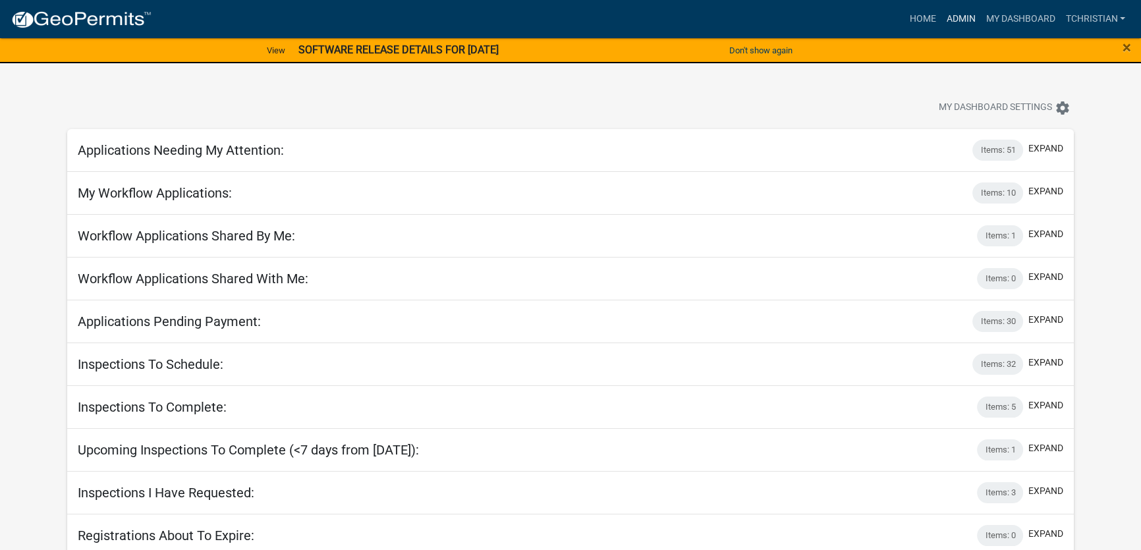
click at [955, 13] on link "Admin" at bounding box center [961, 19] width 40 height 25
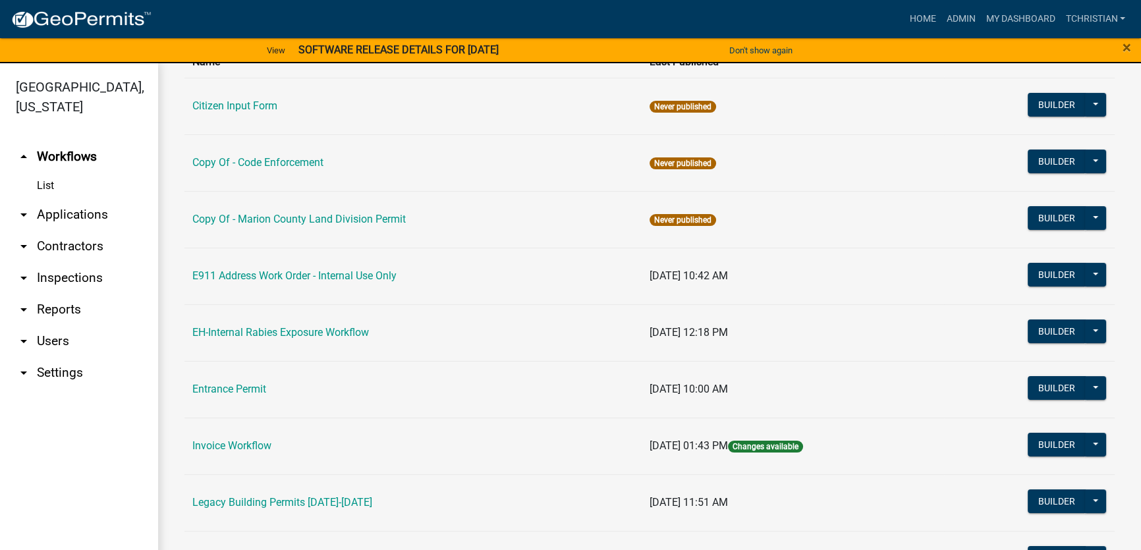
scroll to position [119, 0]
click at [245, 386] on link "Entrance Permit" at bounding box center [229, 388] width 74 height 13
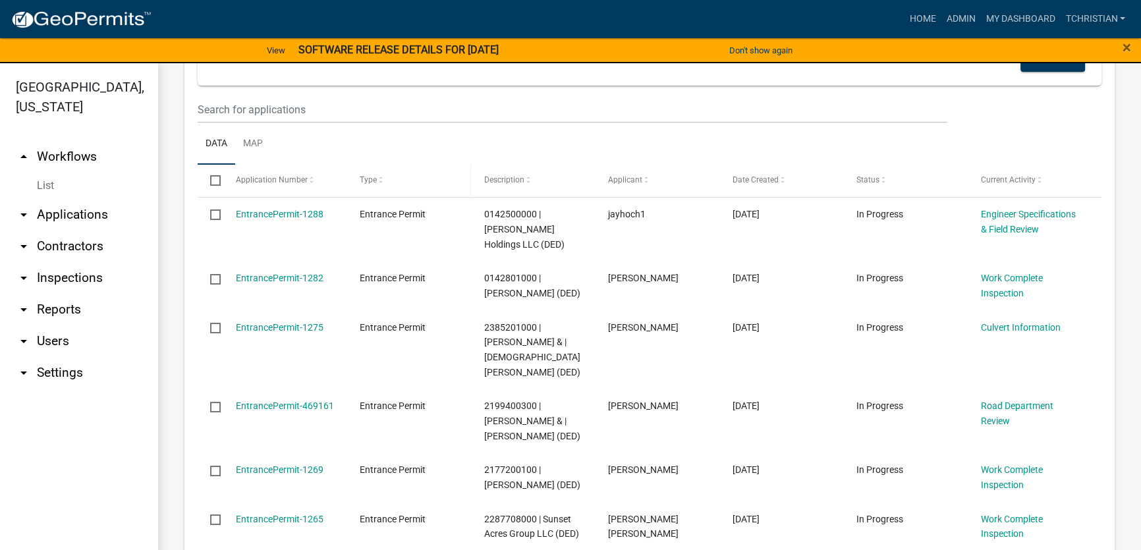
scroll to position [419, 0]
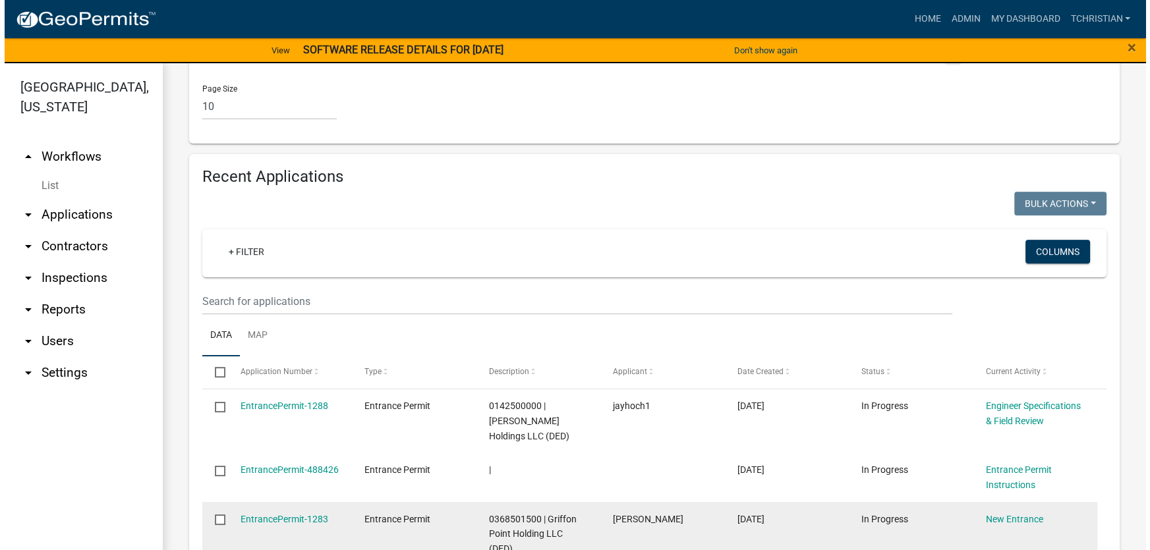
scroll to position [1138, 0]
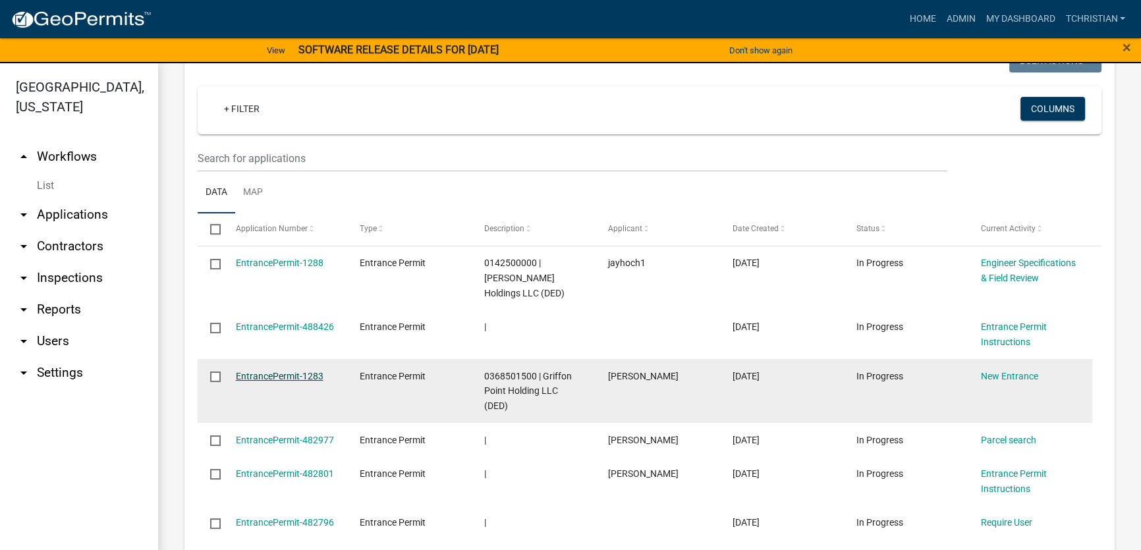
click at [277, 371] on link "EntrancePermit-1283" at bounding box center [280, 376] width 88 height 11
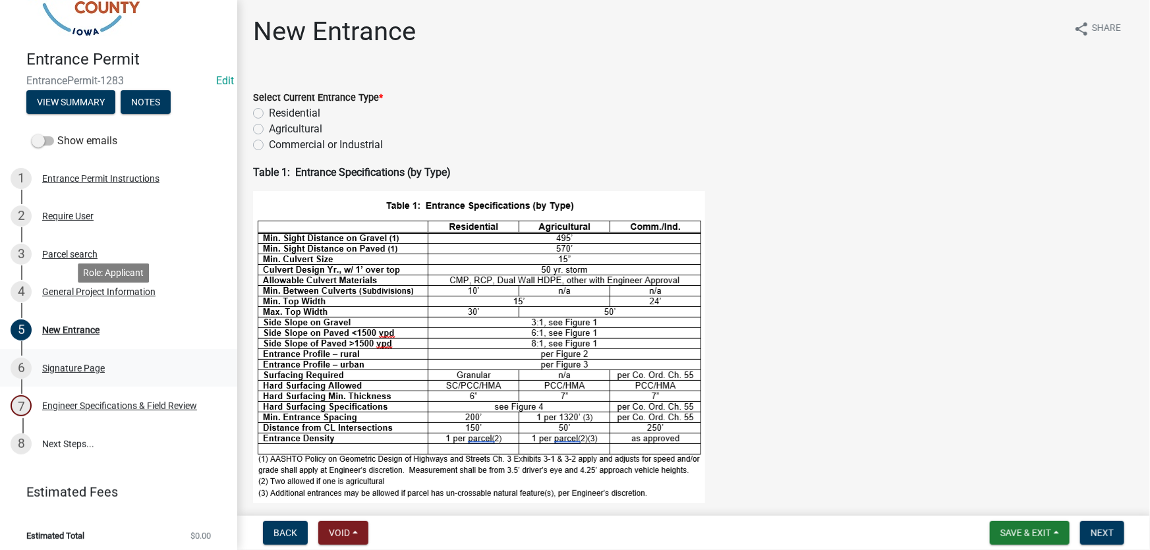
scroll to position [77, 0]
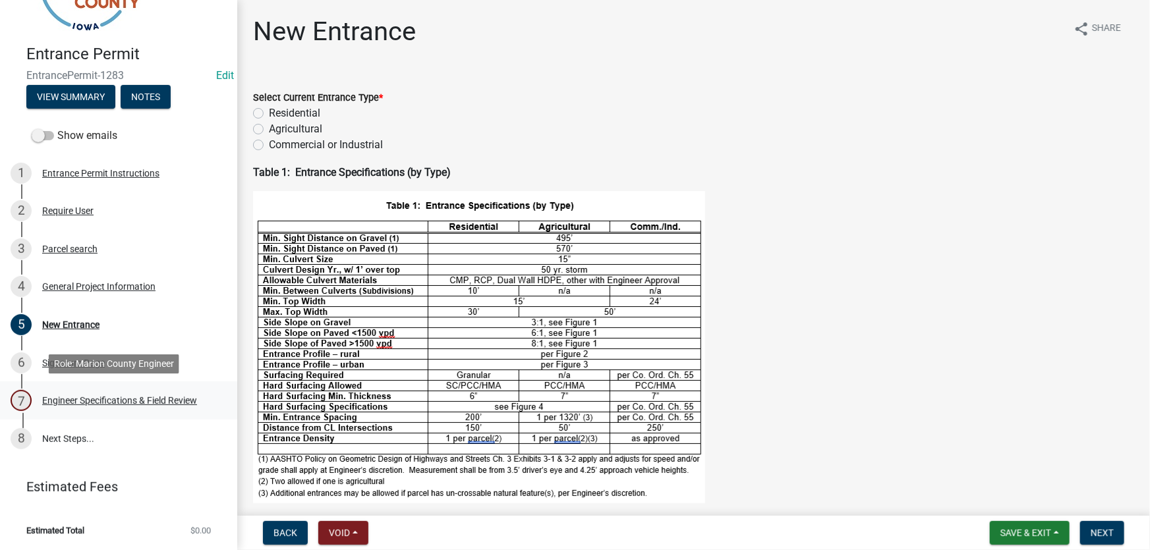
click at [78, 405] on div "Engineer Specifications & Field Review" at bounding box center [119, 400] width 155 height 9
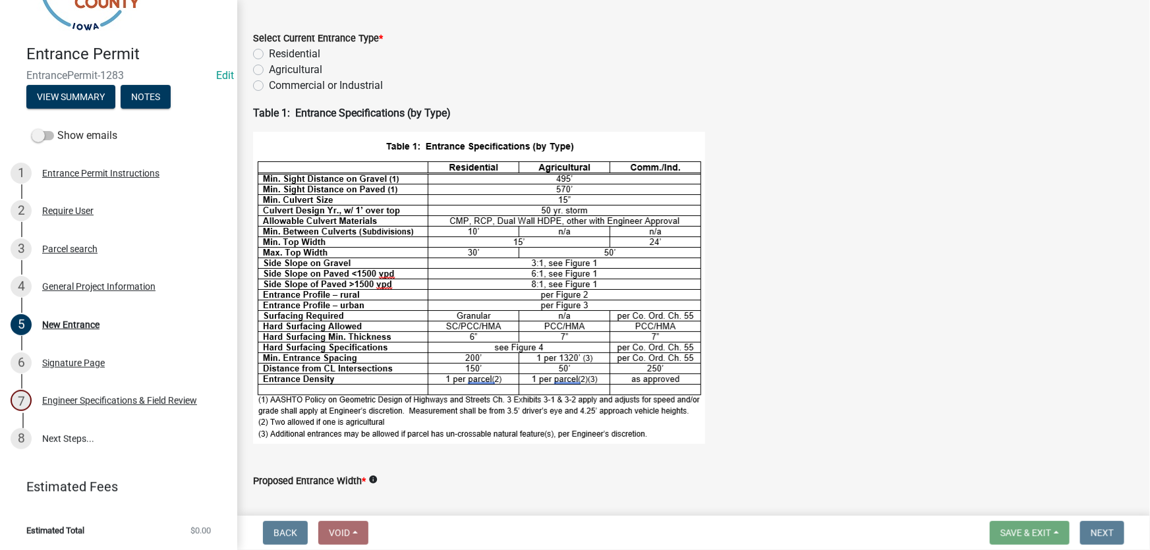
scroll to position [0, 0]
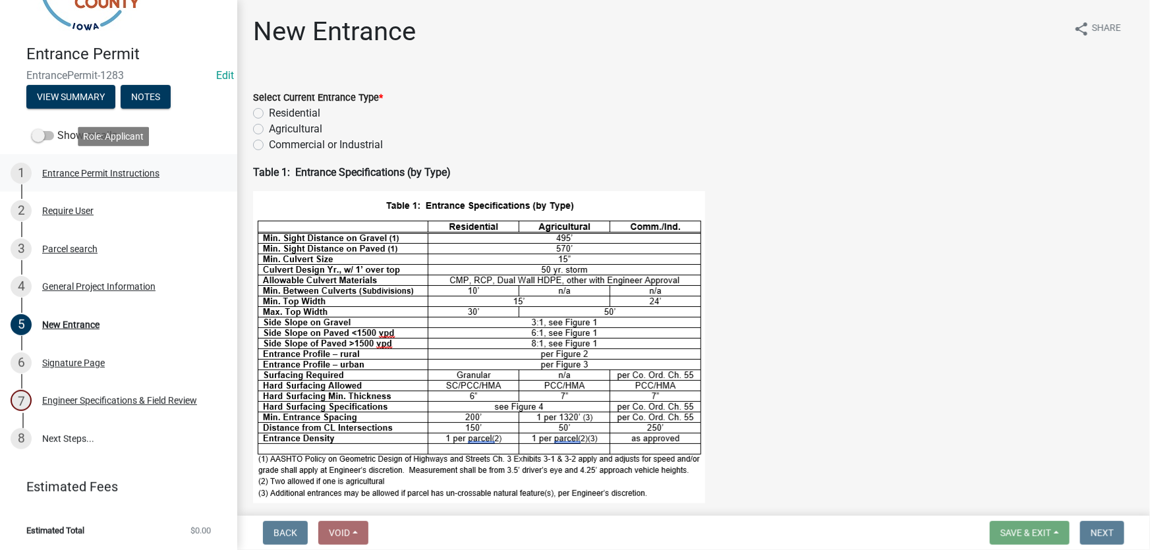
click at [72, 165] on div "1 Entrance Permit Instructions" at bounding box center [114, 173] width 206 height 21
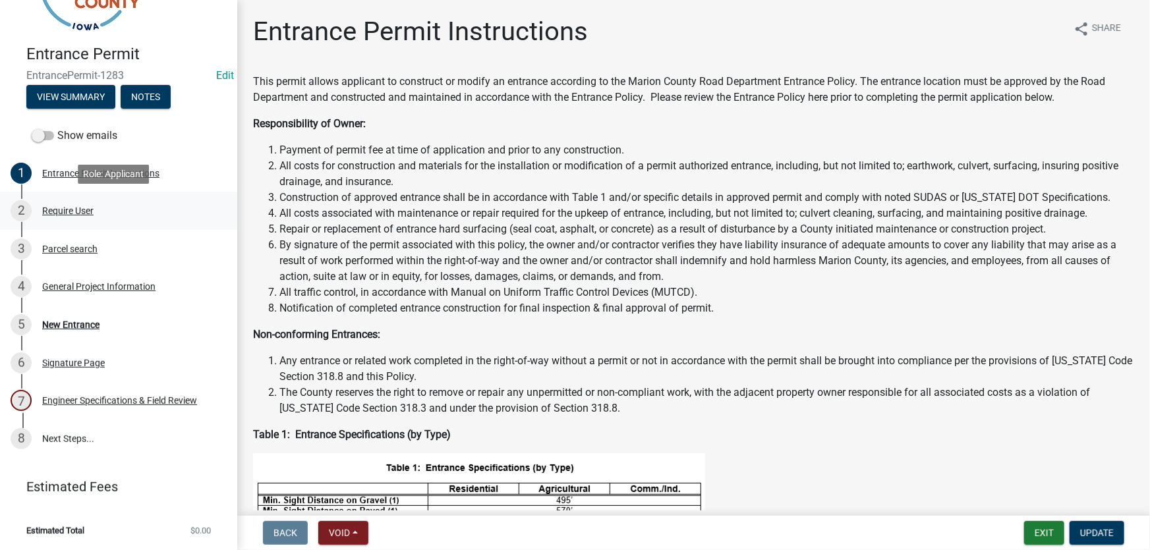
click at [67, 208] on div "Require User" at bounding box center [67, 210] width 51 height 9
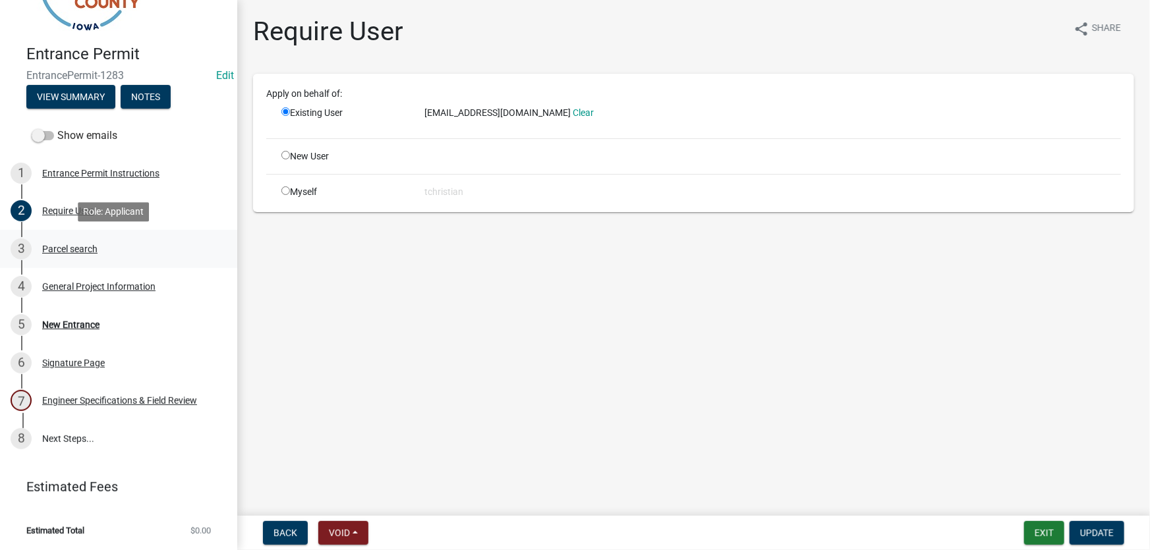
click at [51, 250] on div "Parcel search" at bounding box center [69, 248] width 55 height 9
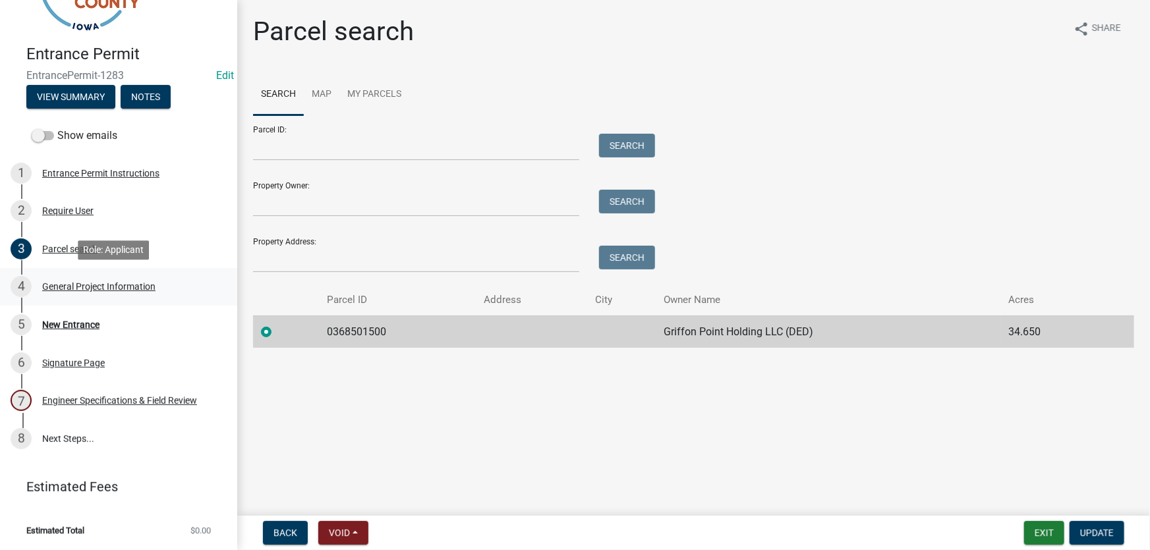
click at [111, 297] on div "4 General Project Information" at bounding box center [114, 286] width 206 height 21
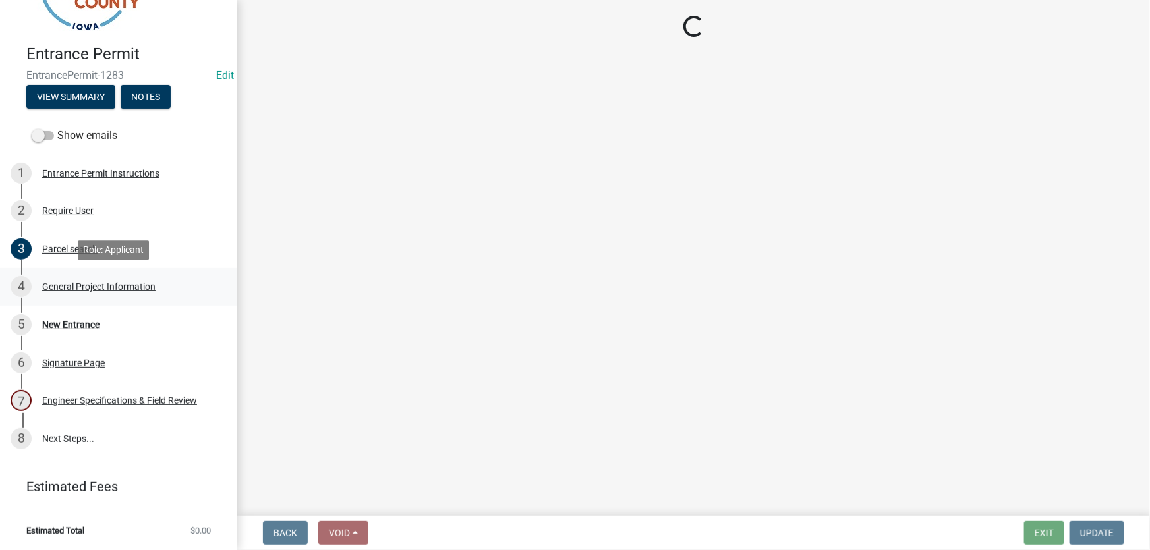
select select "7d756283-d3db-42d8-b135-ff8906bd1c63"
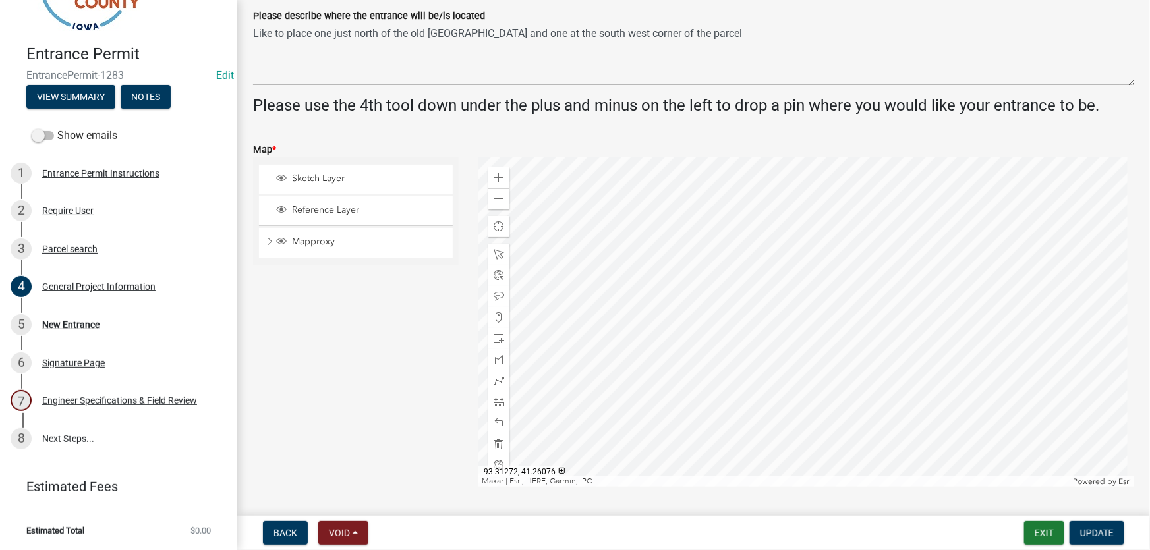
scroll to position [419, 0]
click at [766, 348] on div at bounding box center [806, 321] width 656 height 329
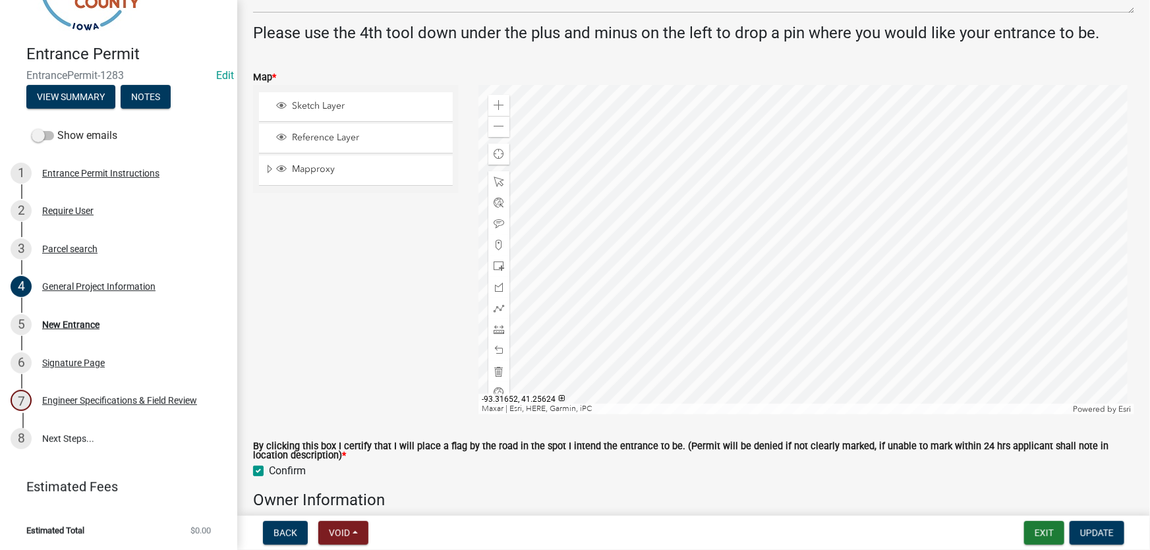
scroll to position [494, 0]
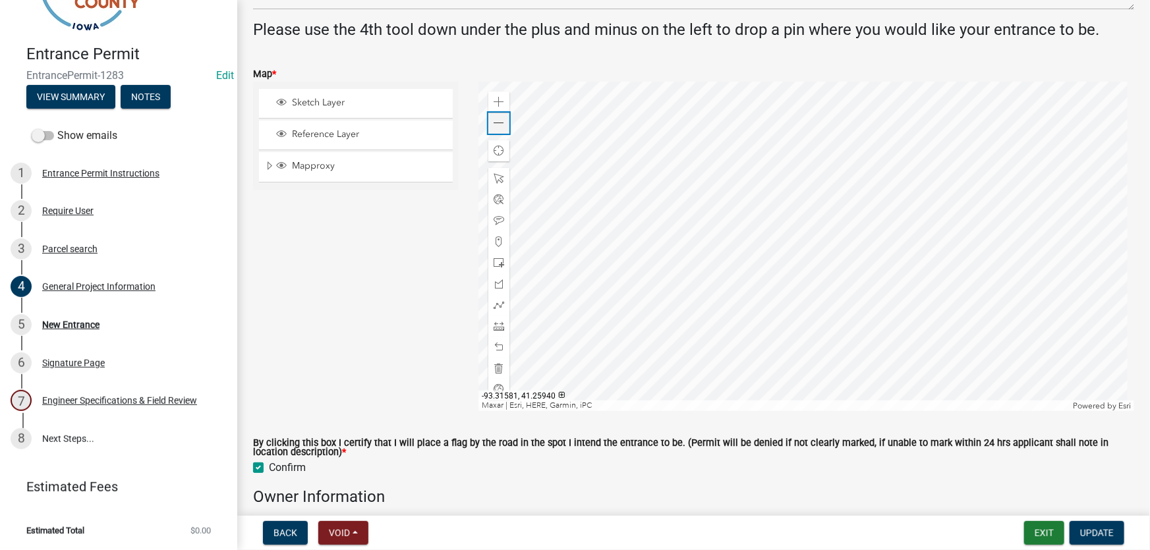
click at [501, 128] on div "Zoom out" at bounding box center [498, 123] width 21 height 21
click at [501, 127] on span at bounding box center [499, 123] width 11 height 11
click at [830, 284] on div at bounding box center [806, 246] width 656 height 329
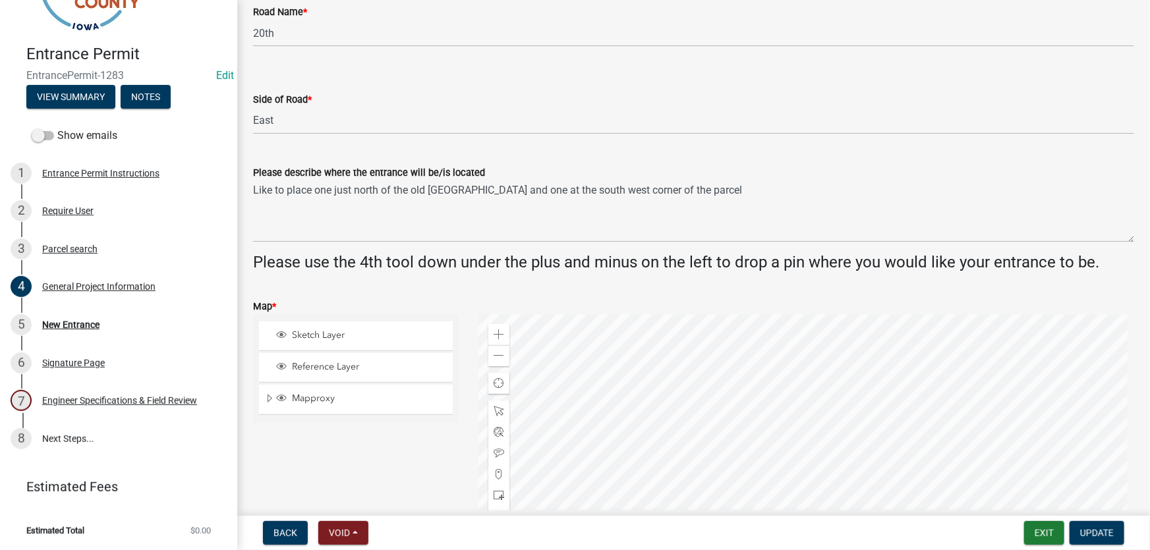
scroll to position [375, 0]
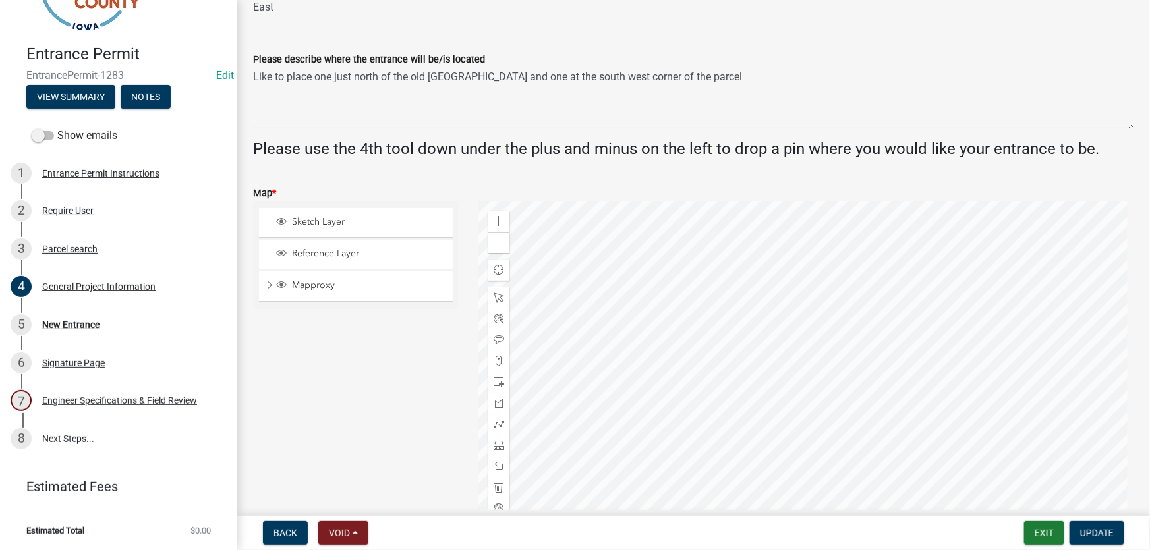
click at [788, 426] on div at bounding box center [806, 365] width 656 height 329
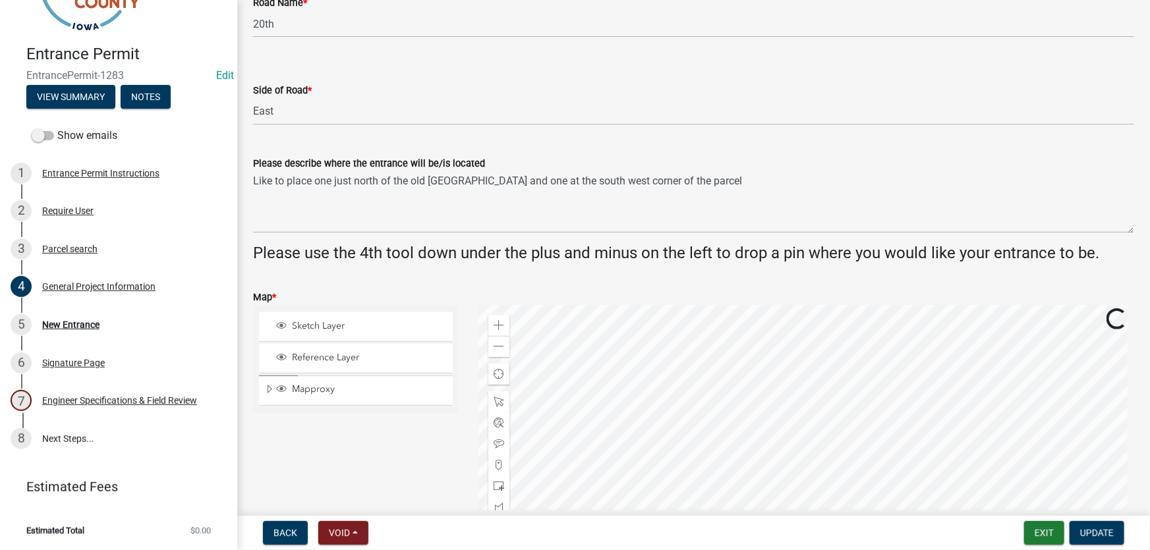
scroll to position [255, 0]
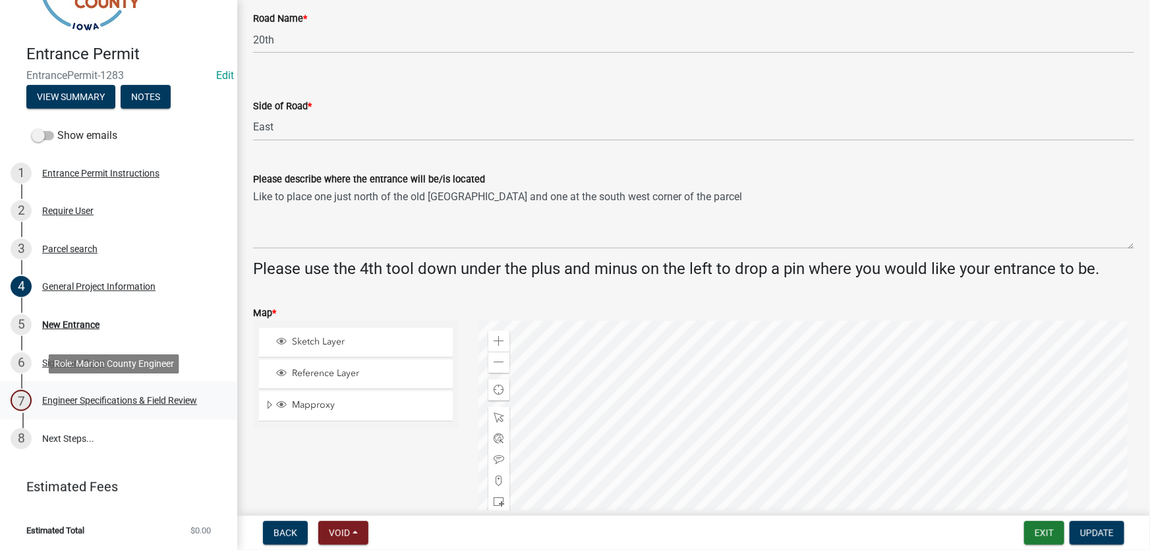
click at [80, 397] on div "Engineer Specifications & Field Review" at bounding box center [119, 400] width 155 height 9
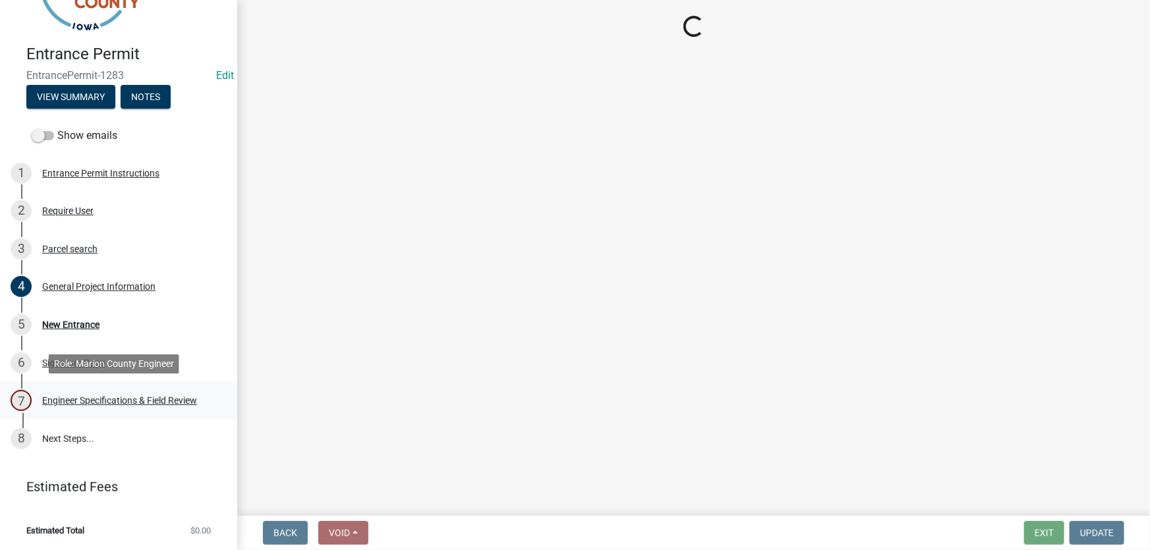
scroll to position [0, 0]
select select "7d756283-d3db-42d8-b135-ff8906bd1c63"
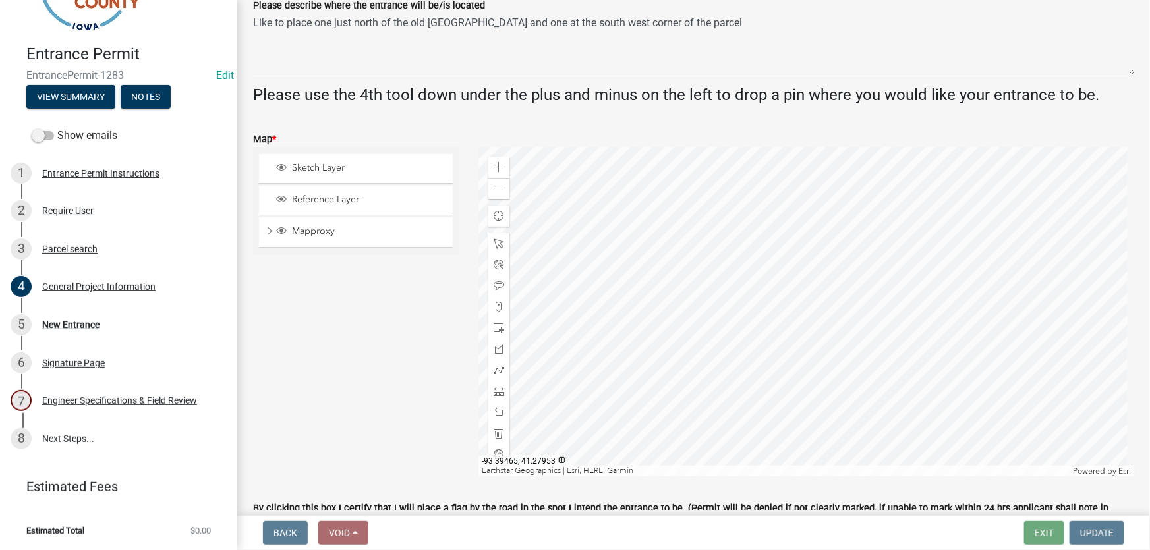
scroll to position [435, 0]
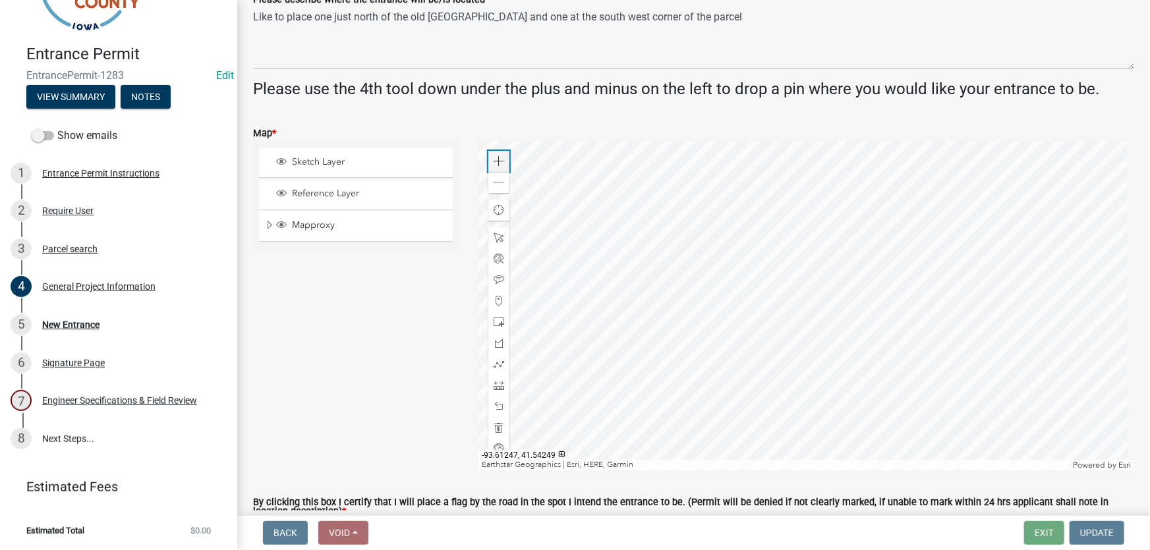
click at [494, 158] on span at bounding box center [499, 161] width 11 height 11
click at [964, 194] on div at bounding box center [806, 305] width 656 height 329
click at [944, 263] on div at bounding box center [806, 305] width 656 height 329
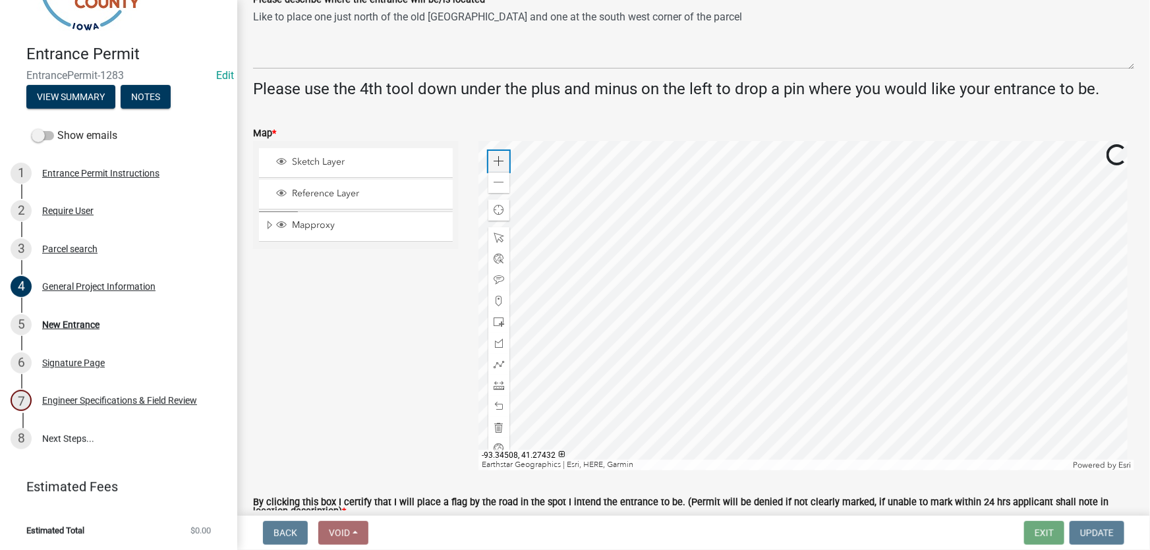
click at [502, 165] on div "Zoom in" at bounding box center [498, 161] width 21 height 21
click at [497, 156] on span at bounding box center [499, 161] width 11 height 11
click at [1134, 370] on div at bounding box center [806, 305] width 656 height 329
click at [818, 412] on div at bounding box center [806, 305] width 656 height 329
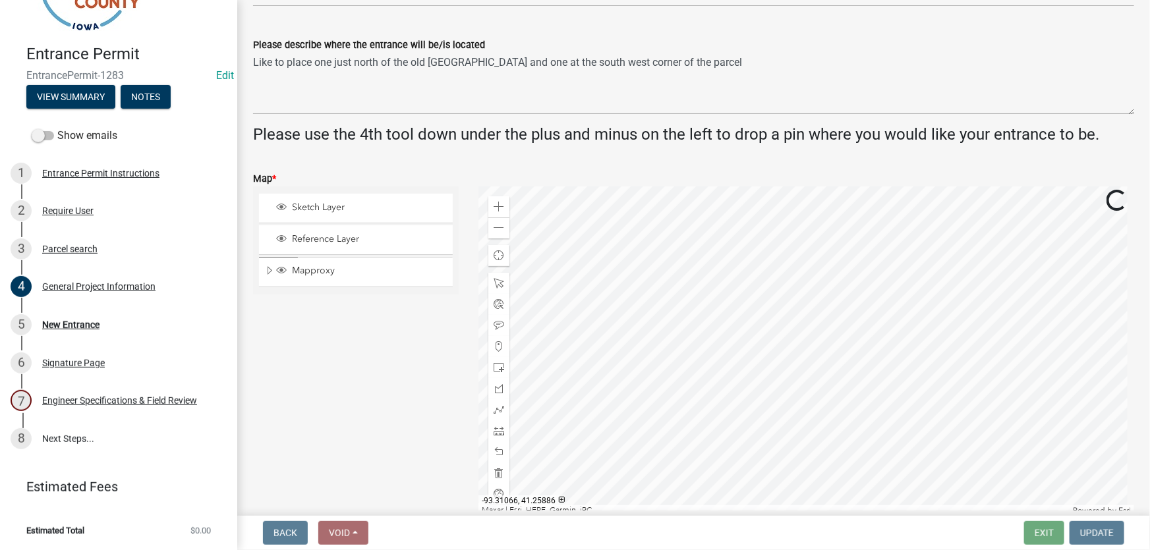
scroll to position [375, 0]
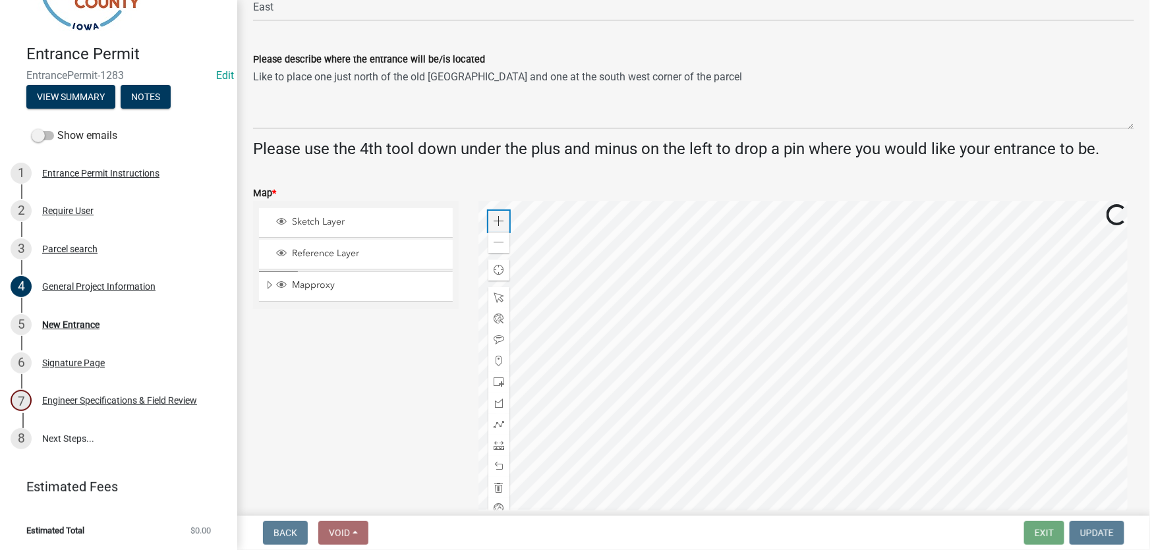
click at [494, 217] on span at bounding box center [499, 221] width 11 height 11
click at [796, 401] on div at bounding box center [806, 365] width 656 height 329
click at [494, 217] on span at bounding box center [499, 221] width 11 height 11
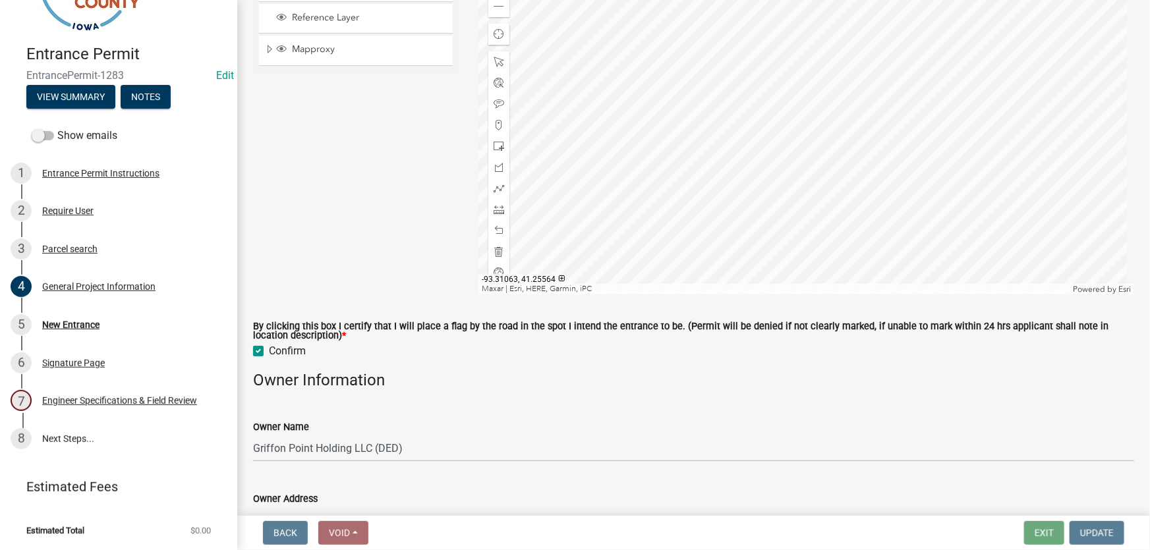
scroll to position [539, 0]
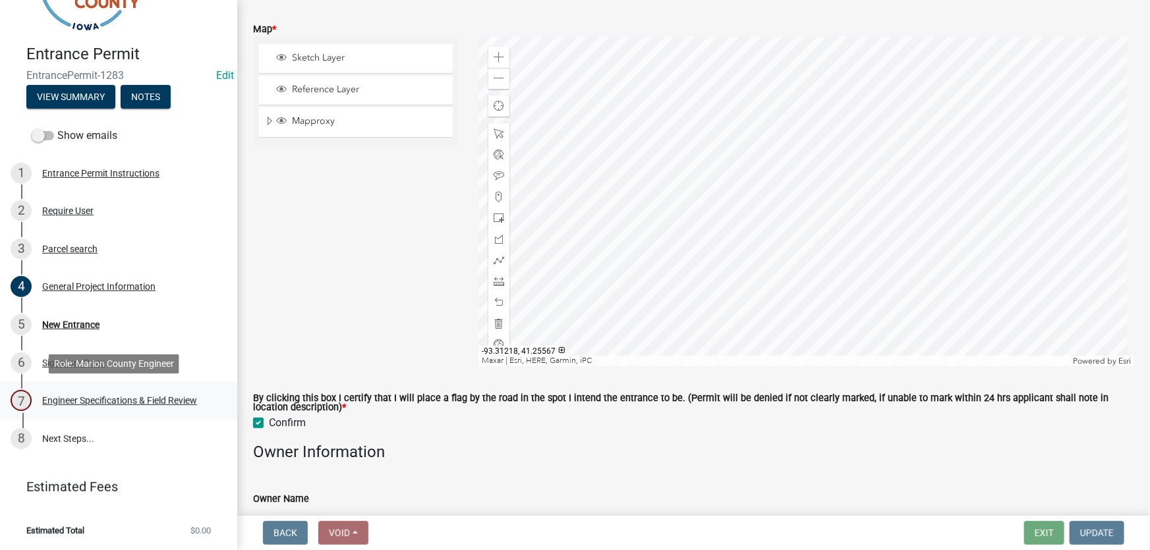
click at [157, 401] on div "Engineer Specifications & Field Review" at bounding box center [119, 400] width 155 height 9
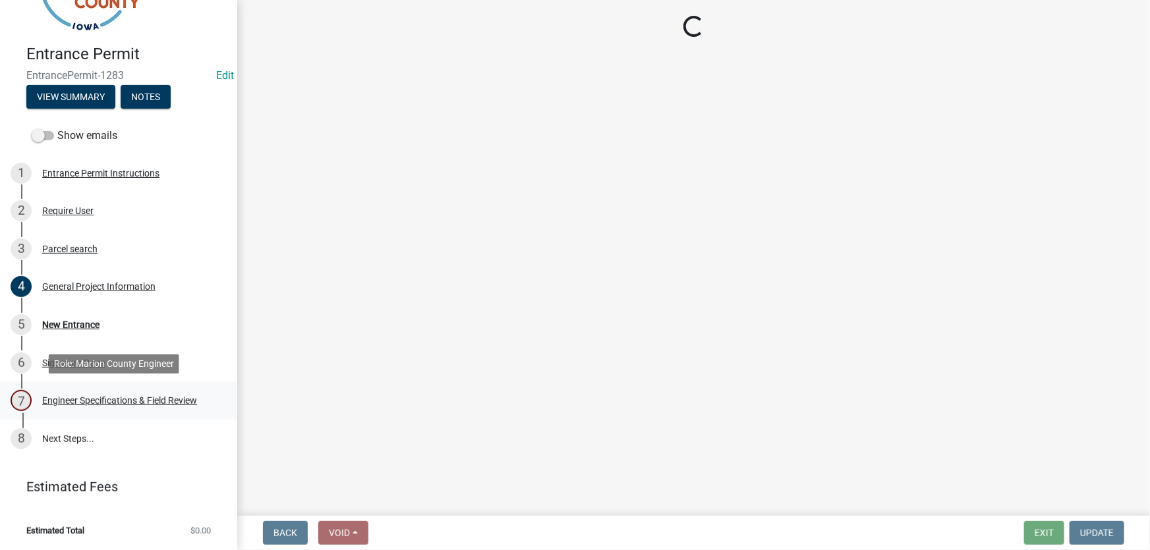
scroll to position [0, 0]
select select "7d756283-d3db-42d8-b135-ff8906bd1c63"
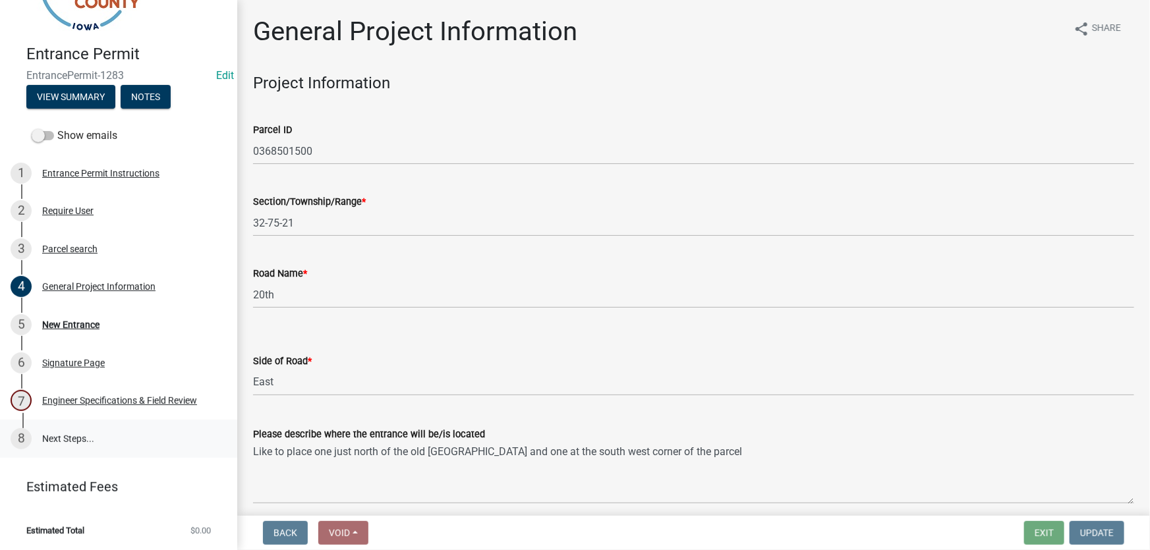
click at [55, 438] on link "8 Next Steps..." at bounding box center [118, 439] width 237 height 38
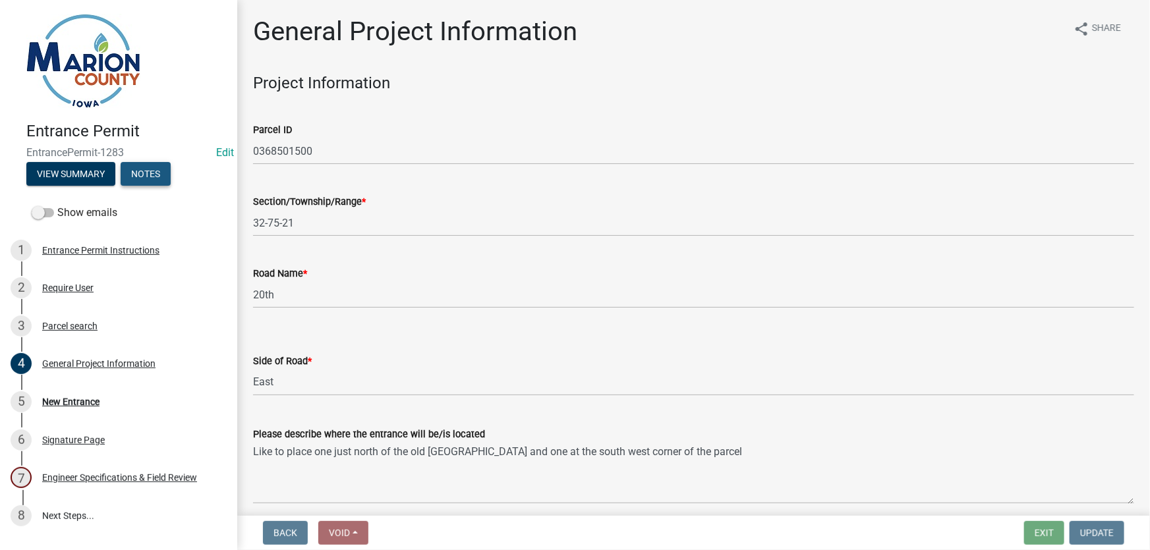
click at [131, 173] on button "Notes" at bounding box center [146, 174] width 50 height 24
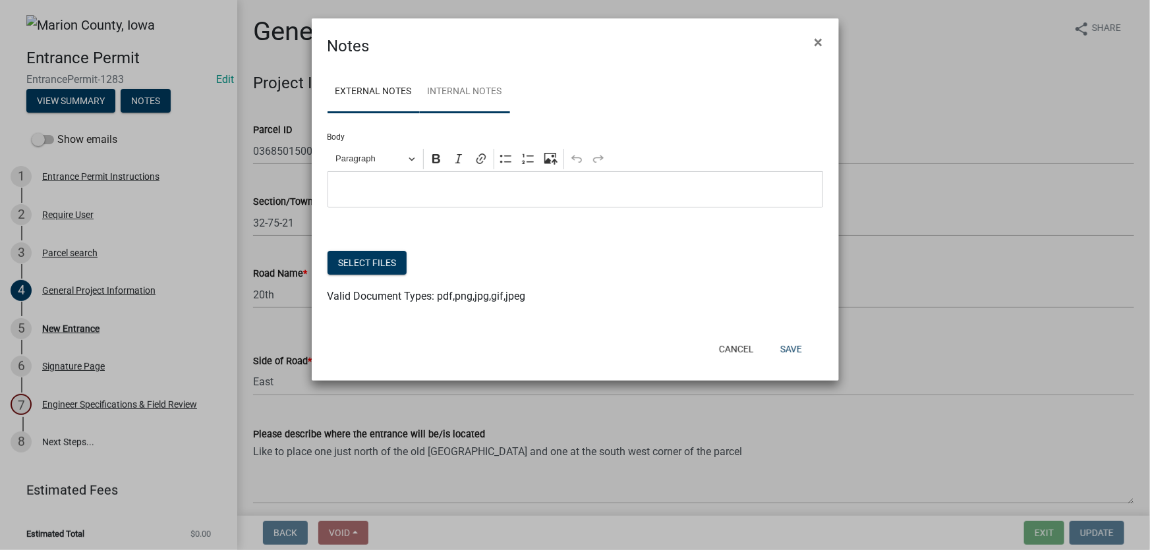
click at [474, 94] on link "Internal Notes" at bounding box center [465, 92] width 90 height 42
click at [736, 349] on button "Cancel" at bounding box center [736, 349] width 56 height 24
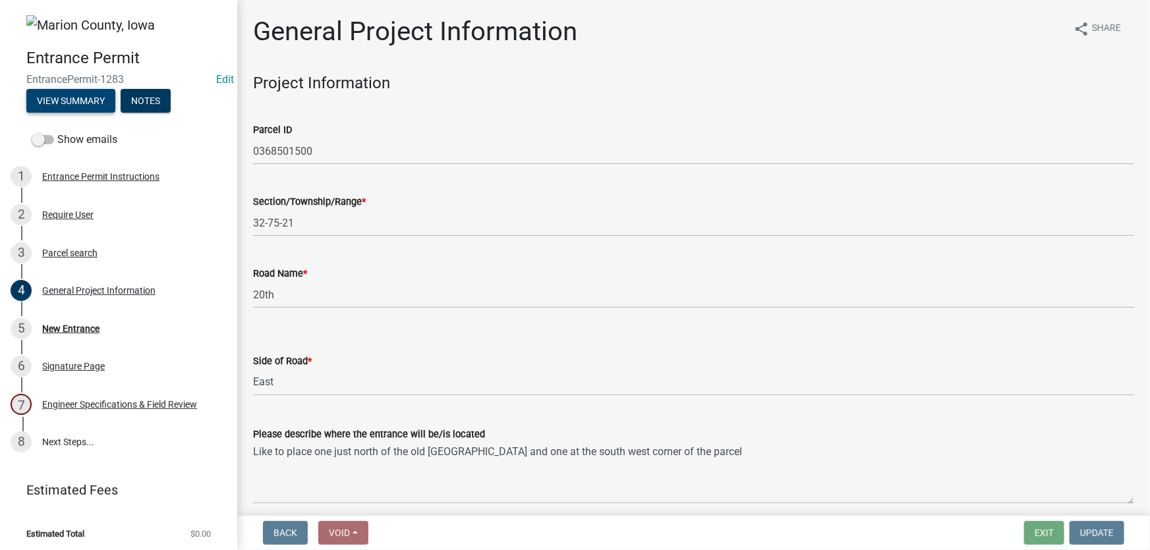
click at [63, 98] on button "View Summary" at bounding box center [70, 101] width 89 height 24
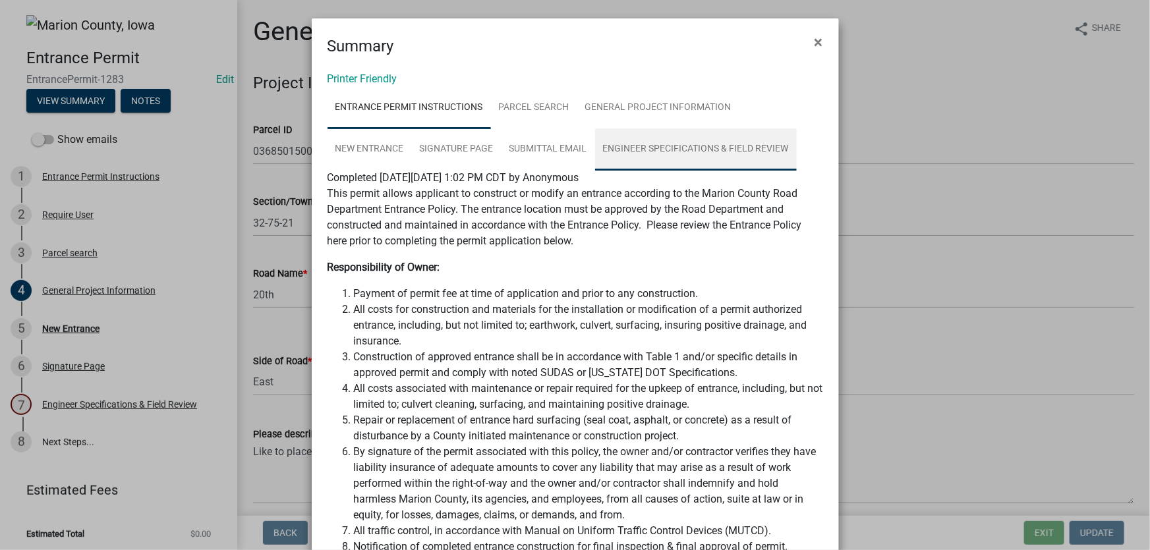
click at [623, 150] on link "Engineer Specifications & Field Review" at bounding box center [696, 149] width 202 height 42
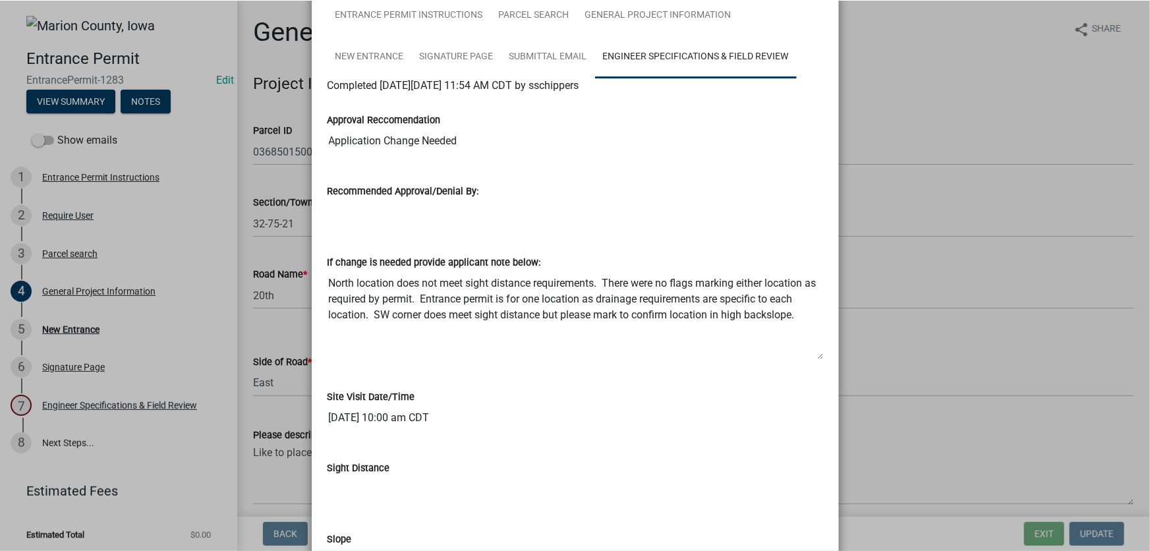
scroll to position [119, 0]
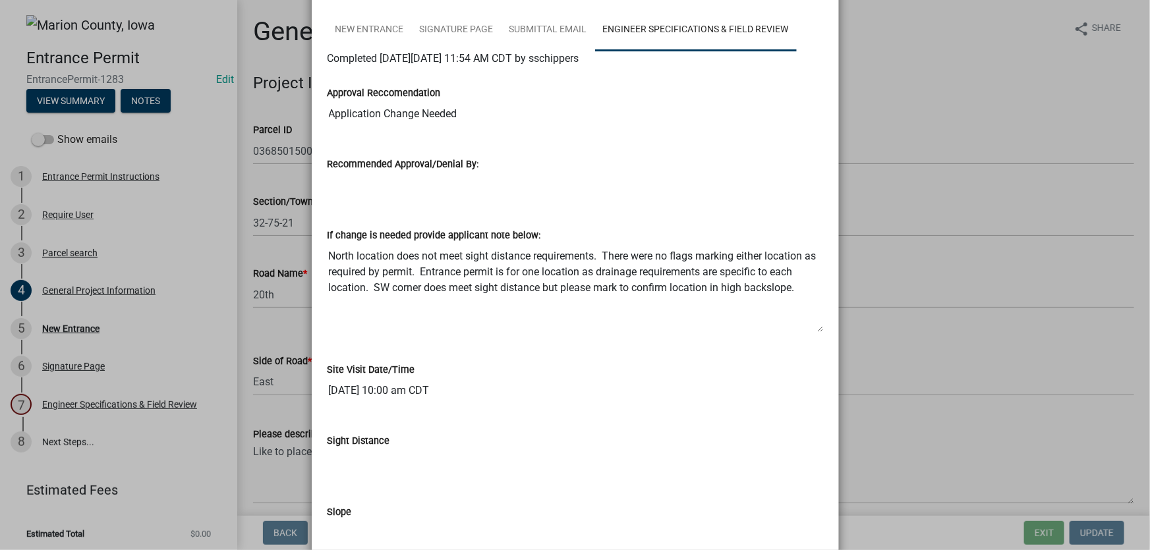
click at [608, 314] on textarea "North location does not meet sight distance requirements. There were no flags m…" at bounding box center [574, 288] width 495 height 90
click at [647, 376] on div "Site Visit Date/Time" at bounding box center [574, 370] width 495 height 16
click at [655, 292] on textarea "North location does not meet sight distance requirements. There were no flags m…" at bounding box center [574, 288] width 495 height 90
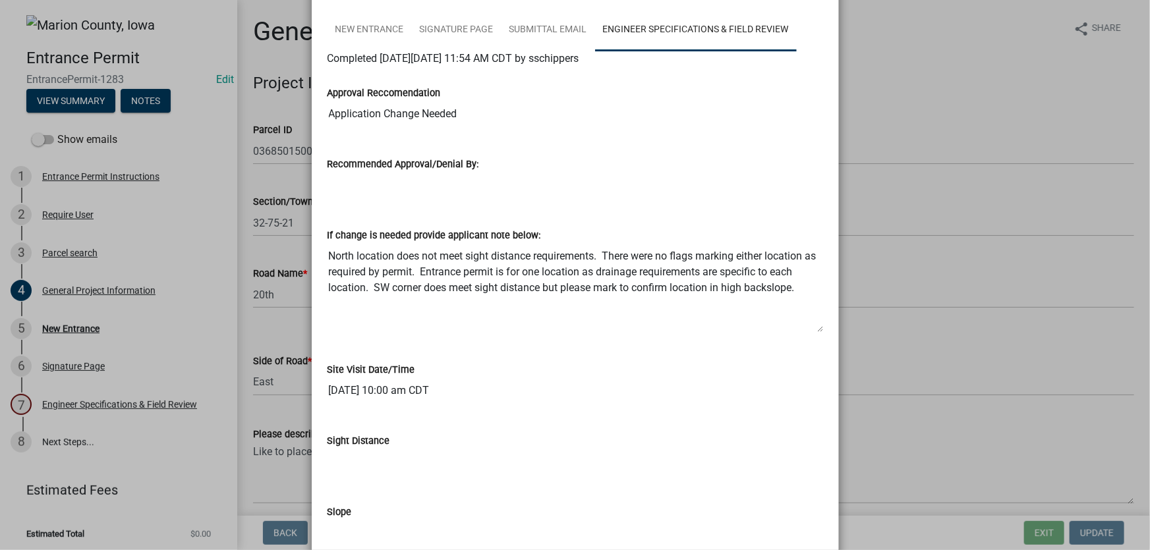
click at [632, 362] on div "Site Visit Date/Time" at bounding box center [574, 370] width 495 height 16
